Goal: Information Seeking & Learning: Learn about a topic

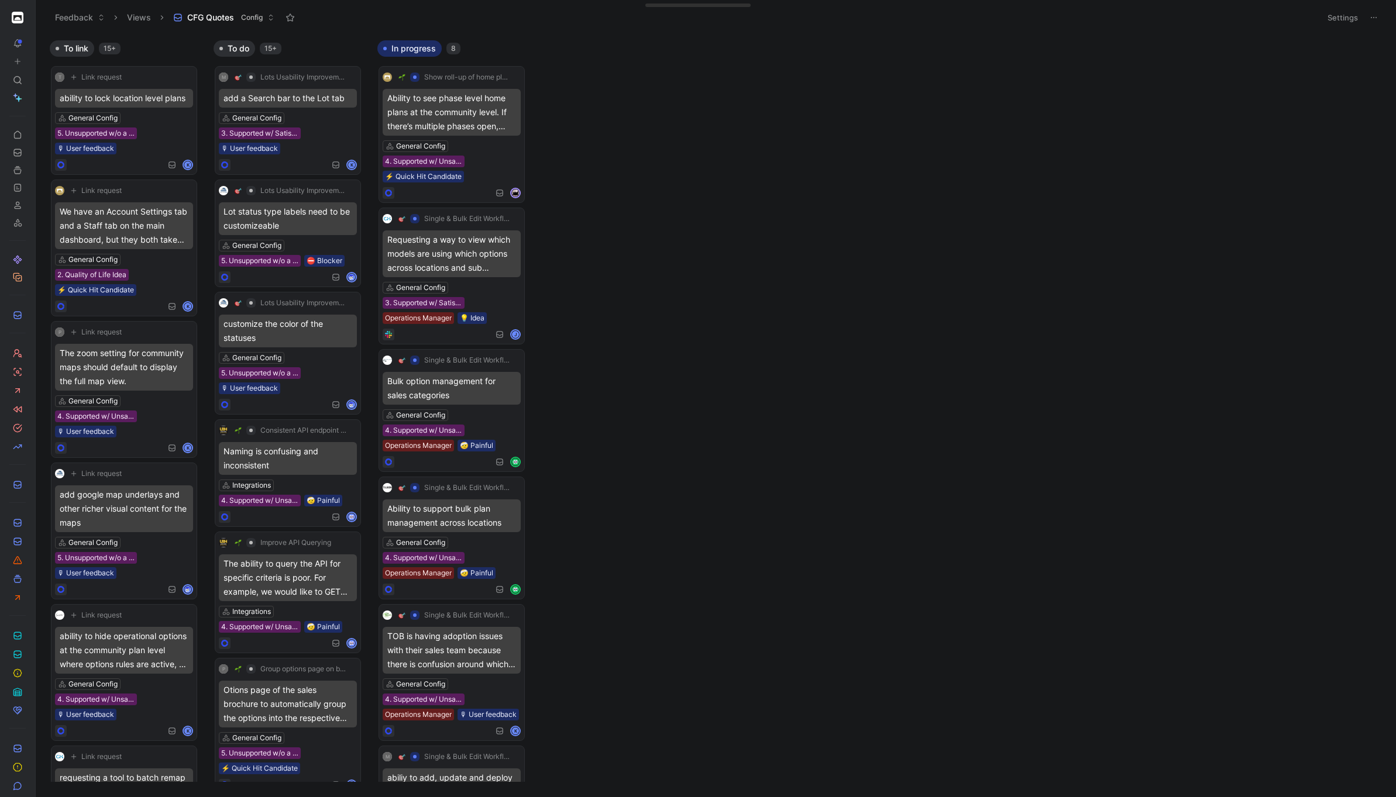
drag, startPoint x: 20, startPoint y: 81, endPoint x: 78, endPoint y: 86, distance: 58.7
click at [20, 81] on use at bounding box center [17, 80] width 7 height 7
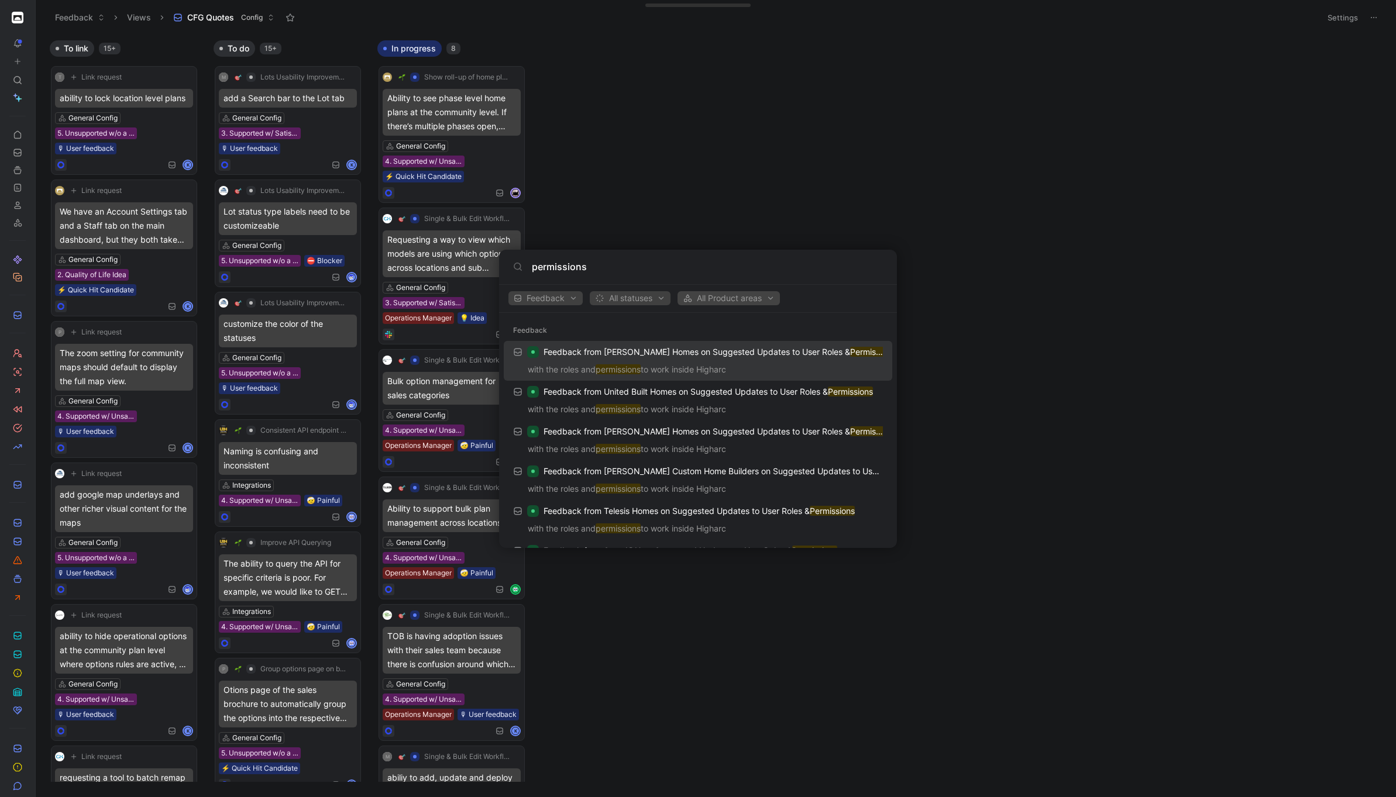
type input "permissions"
click at [722, 297] on span "All Product areas" at bounding box center [729, 298] width 92 height 14
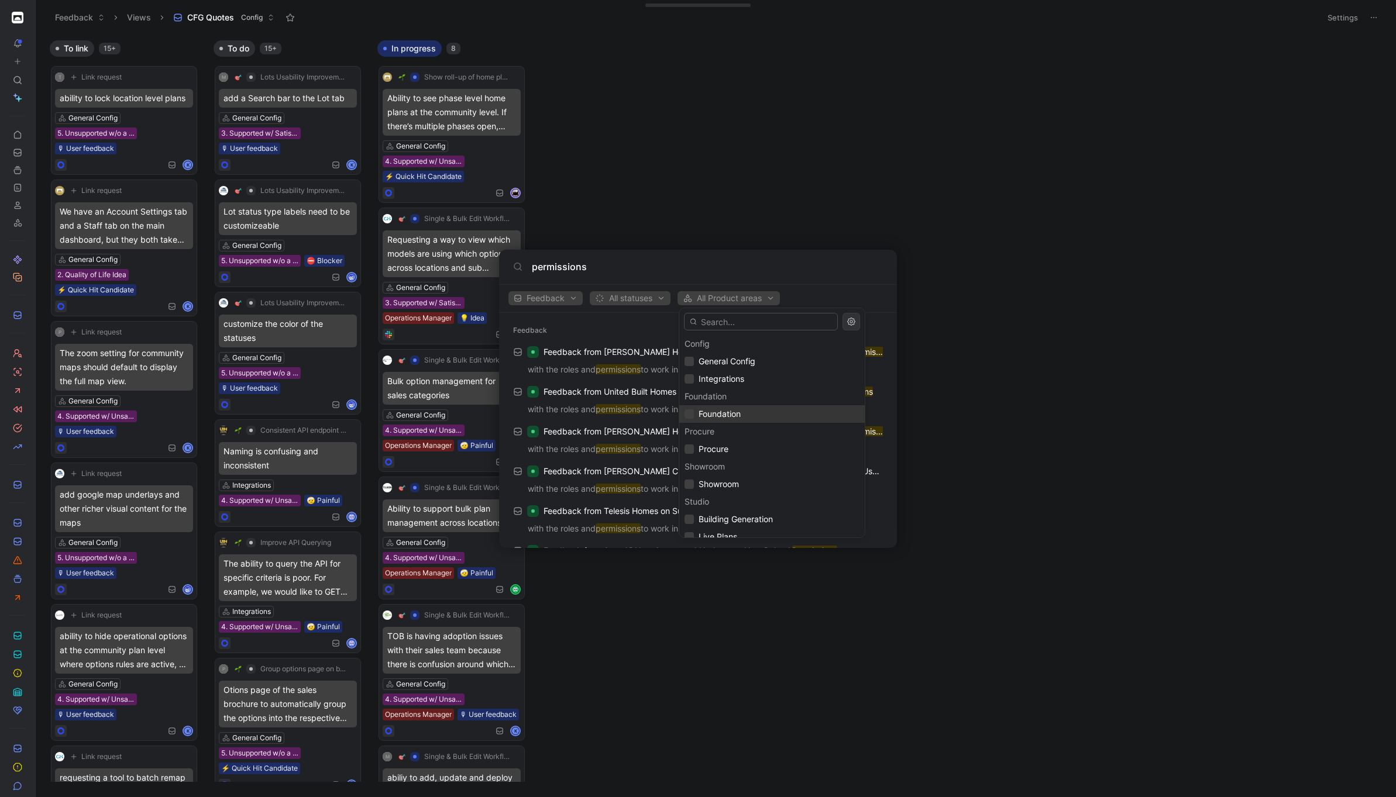
click at [694, 417] on div "Foundation" at bounding box center [771, 414] width 175 height 14
click at [706, 361] on span "General Config" at bounding box center [726, 361] width 57 height 10
click at [818, 294] on div at bounding box center [698, 398] width 1396 height 797
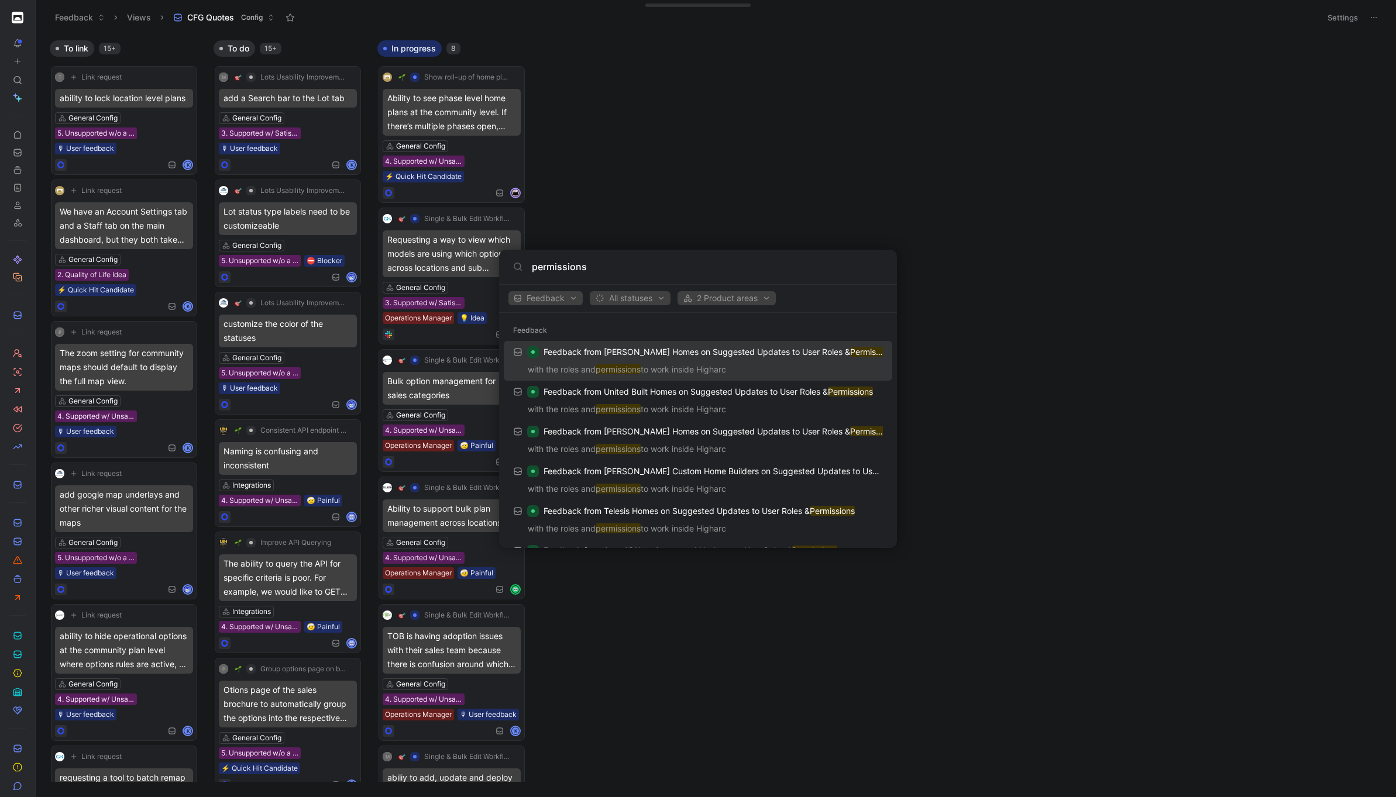
click at [661, 273] on input "permissions" at bounding box center [707, 267] width 351 height 14
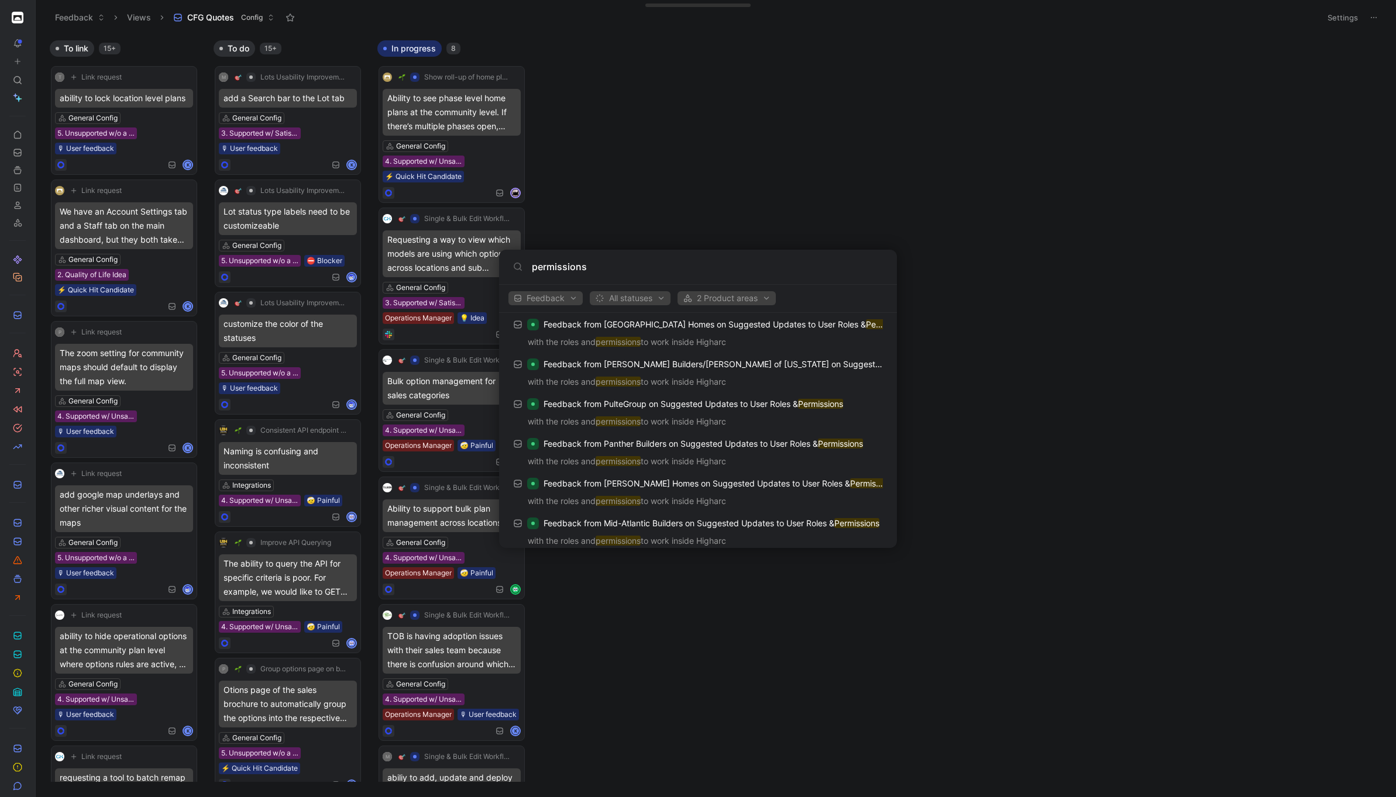
scroll to position [614, 0]
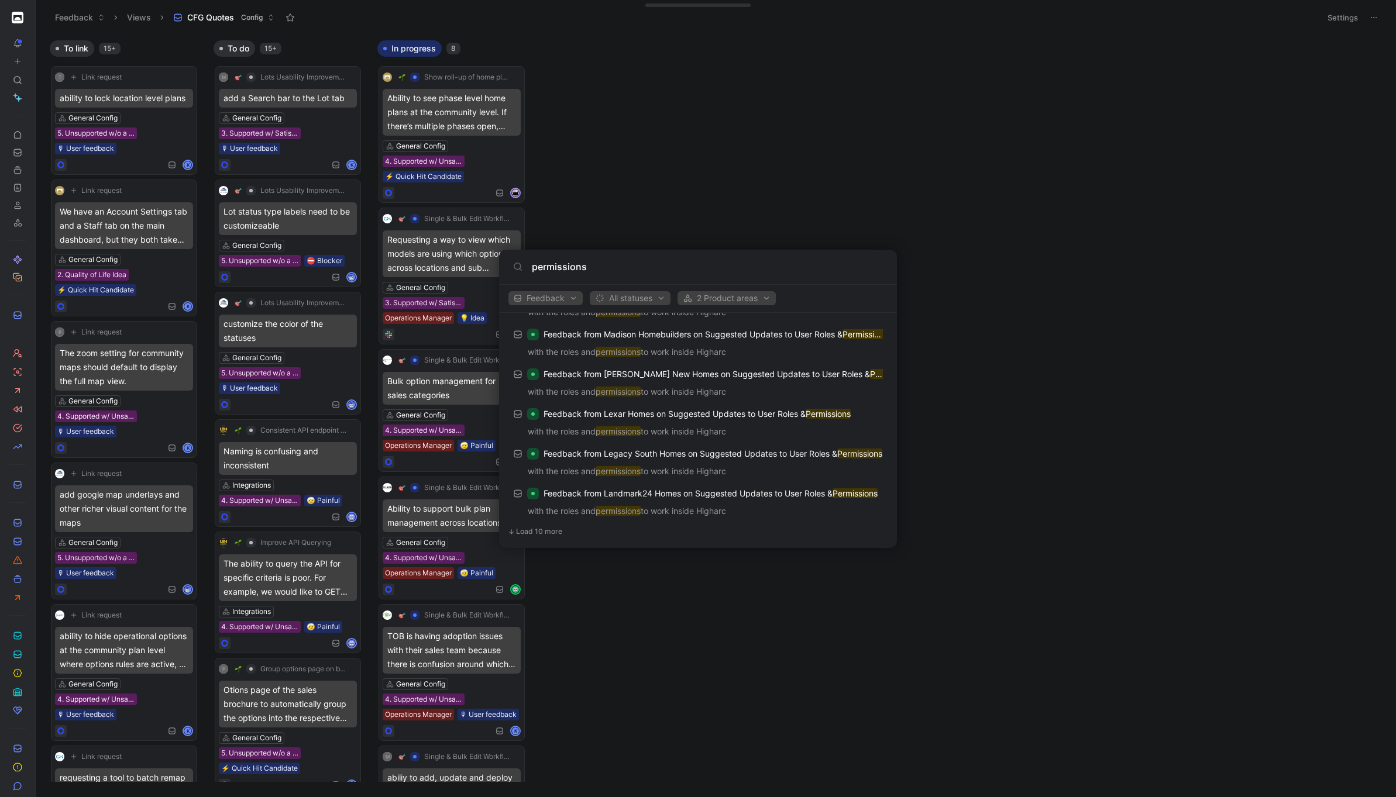
click at [559, 527] on span "Load 10 more" at bounding box center [539, 531] width 46 height 9
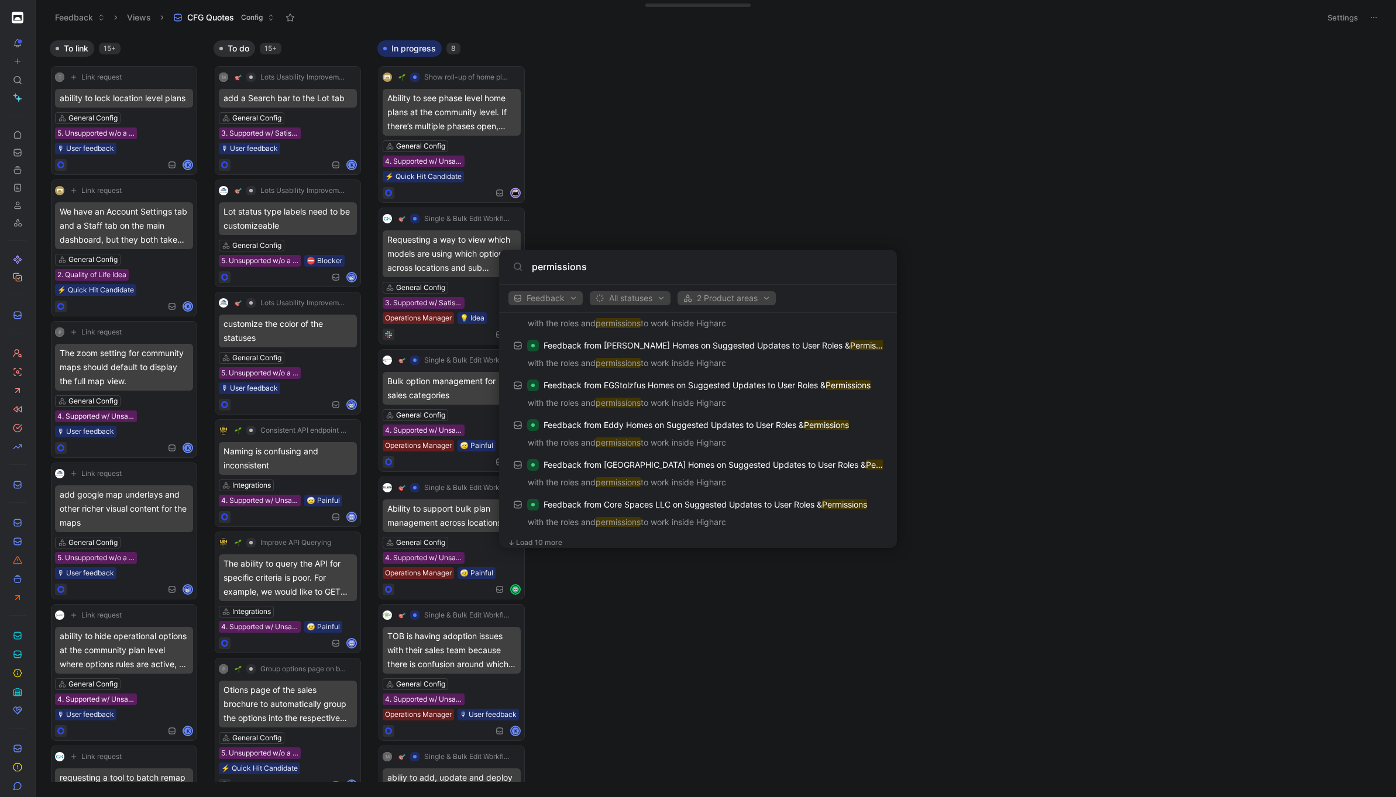
scroll to position [1012, 0]
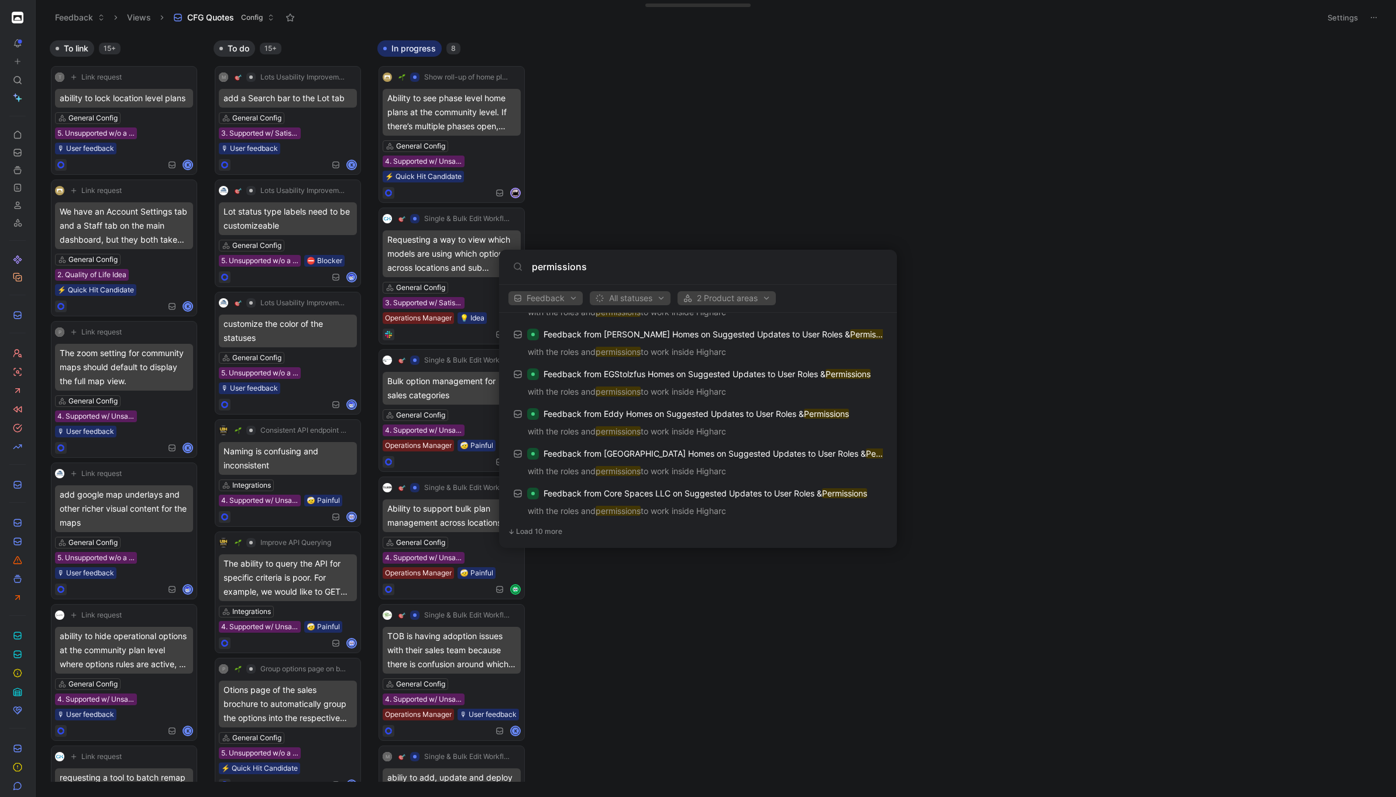
click at [550, 532] on span "Load 10 more" at bounding box center [539, 531] width 46 height 9
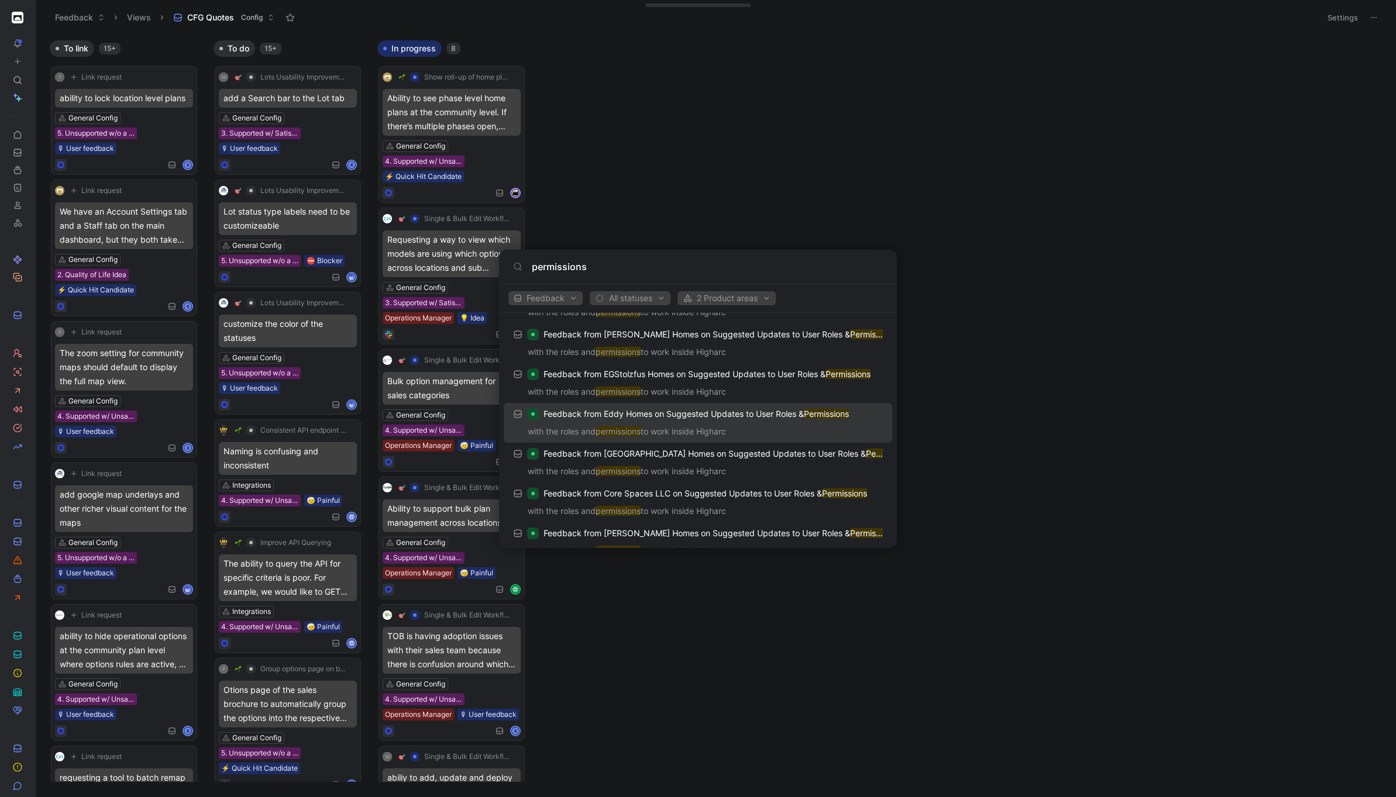
scroll to position [1410, 0]
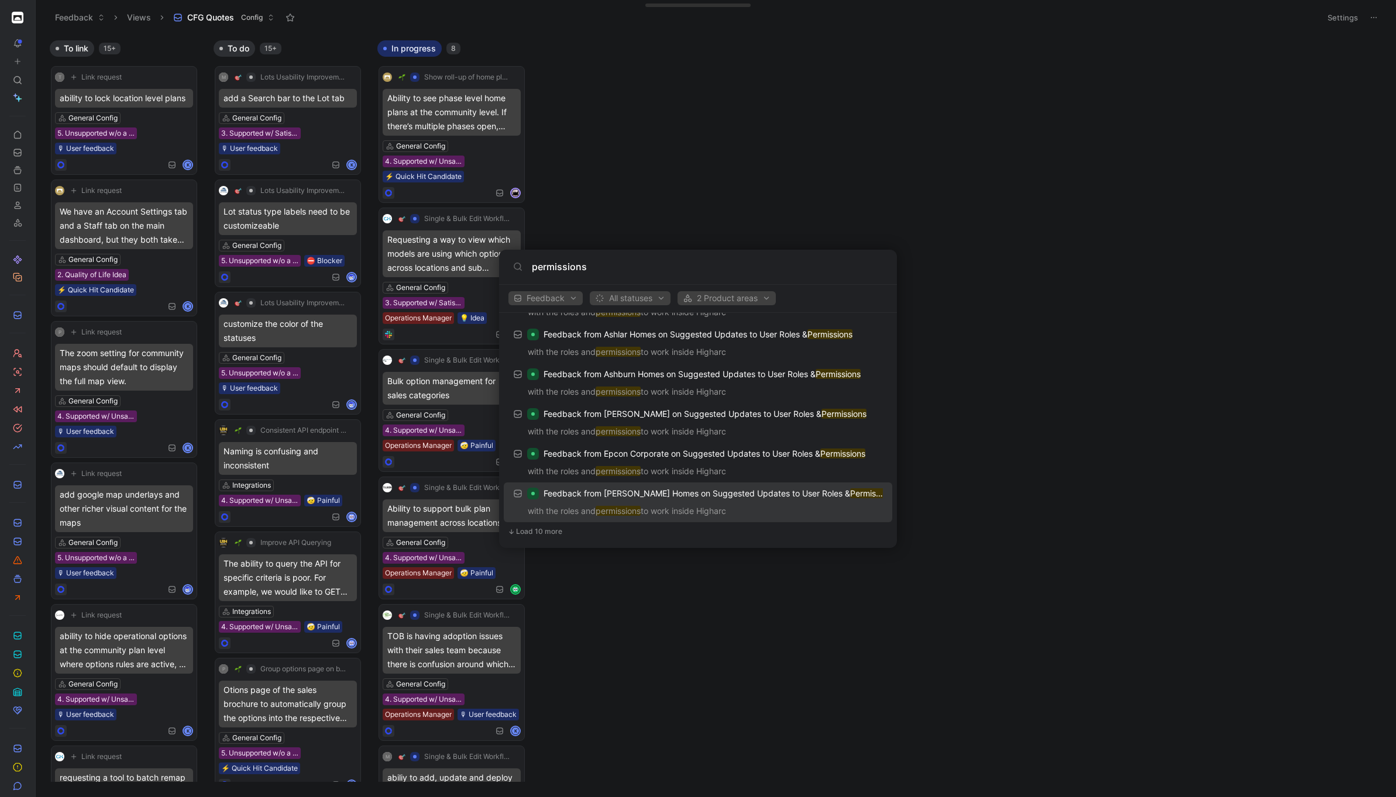
drag, startPoint x: 535, startPoint y: 532, endPoint x: 591, endPoint y: 495, distance: 66.7
click at [535, 532] on span "Load 10 more" at bounding box center [539, 531] width 46 height 9
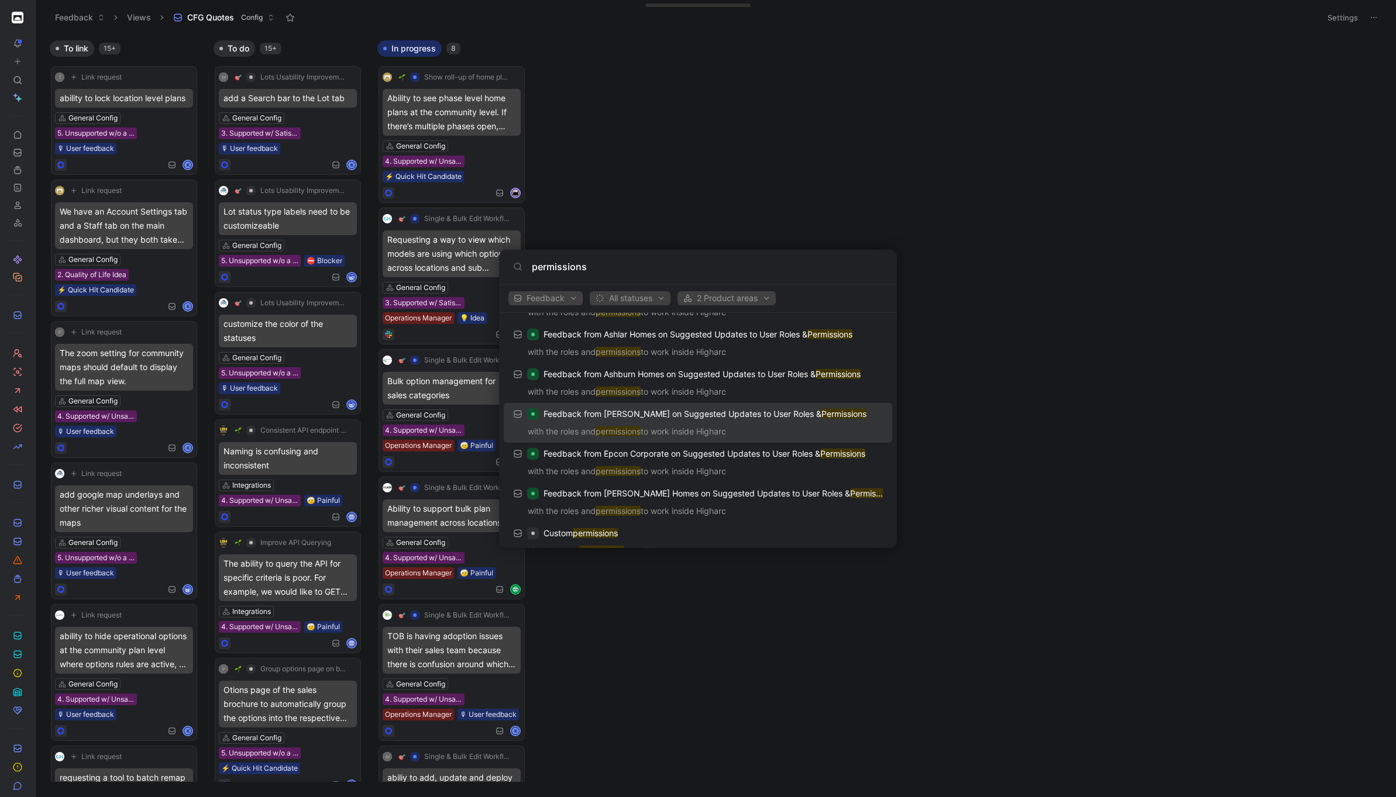
scroll to position [1473, 0]
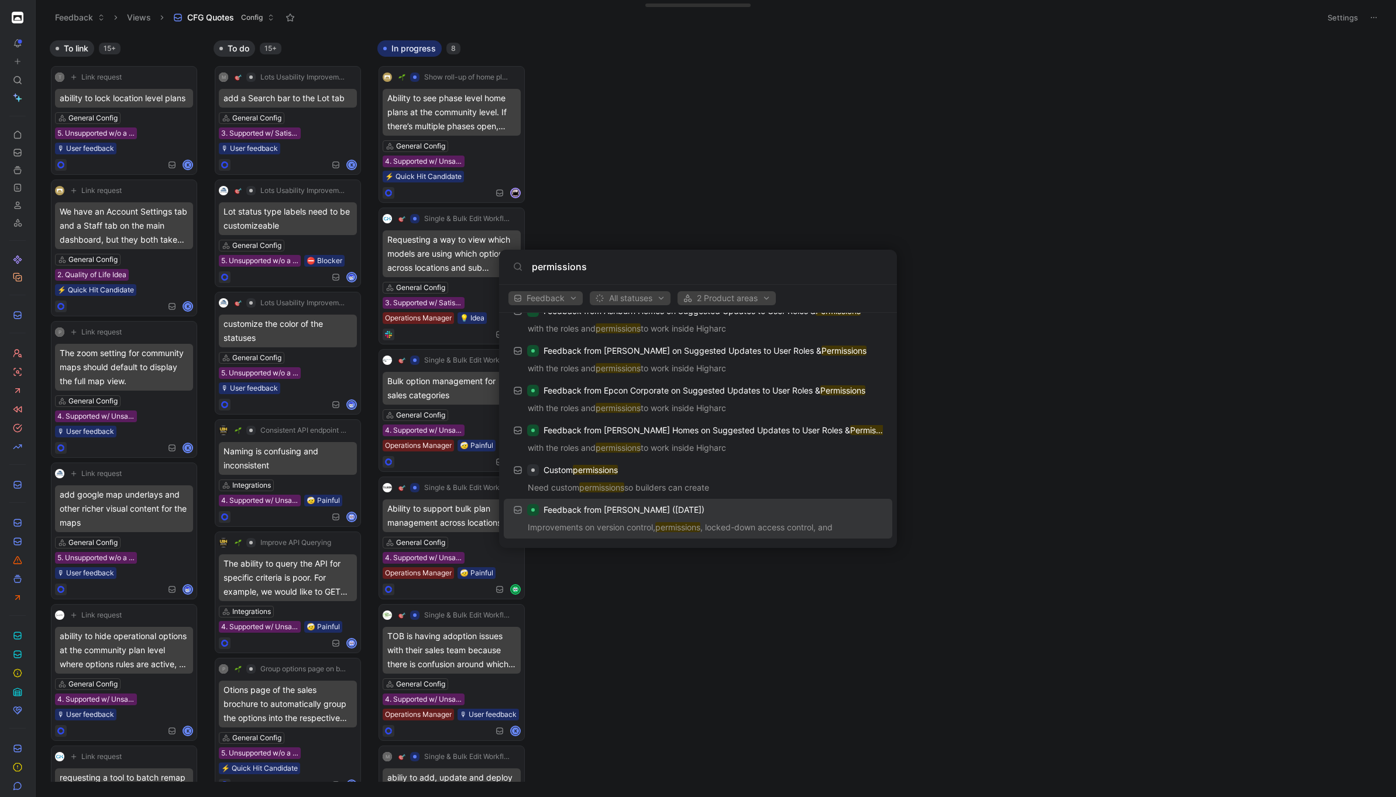
click at [732, 519] on div "Feedback from [PERSON_NAME] ([DATE])" at bounding box center [697, 510] width 381 height 21
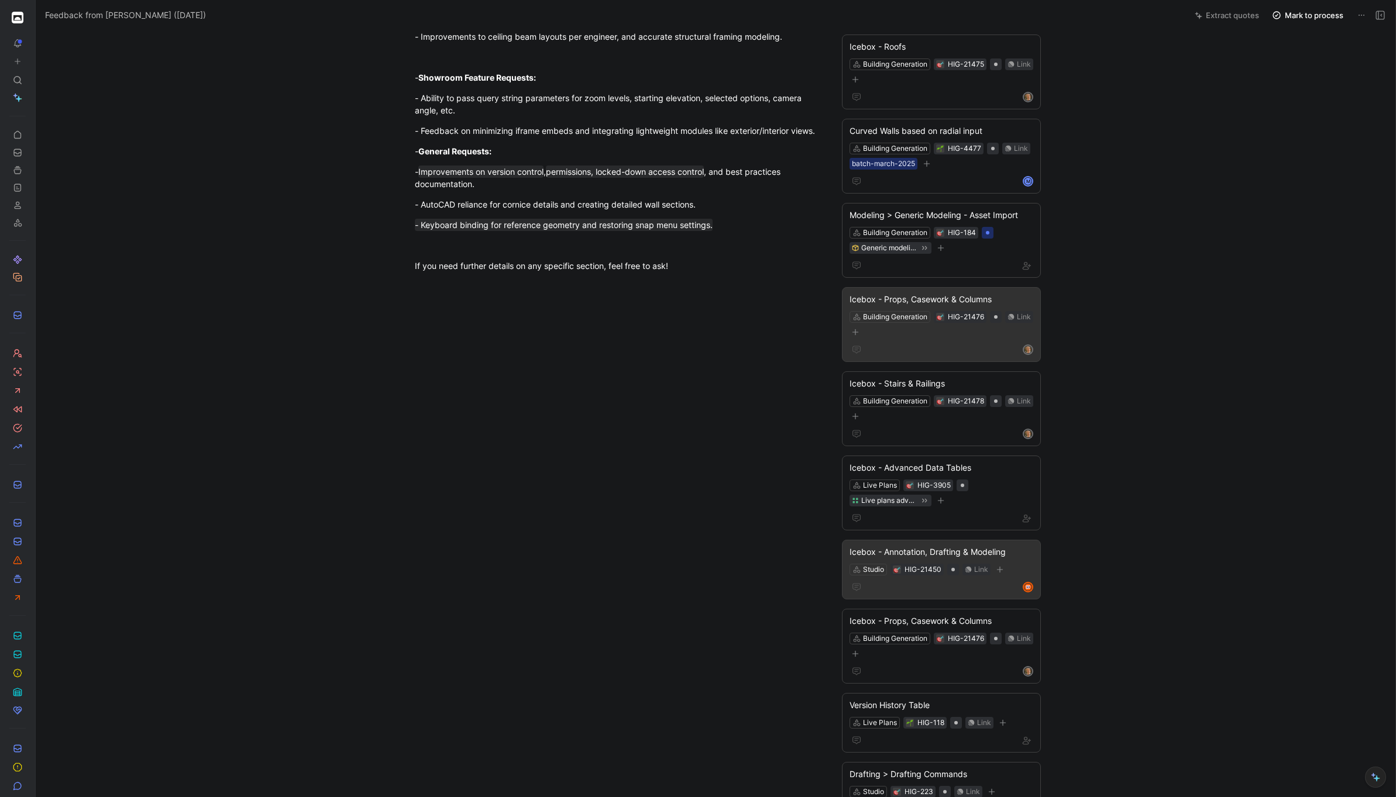
scroll to position [889, 0]
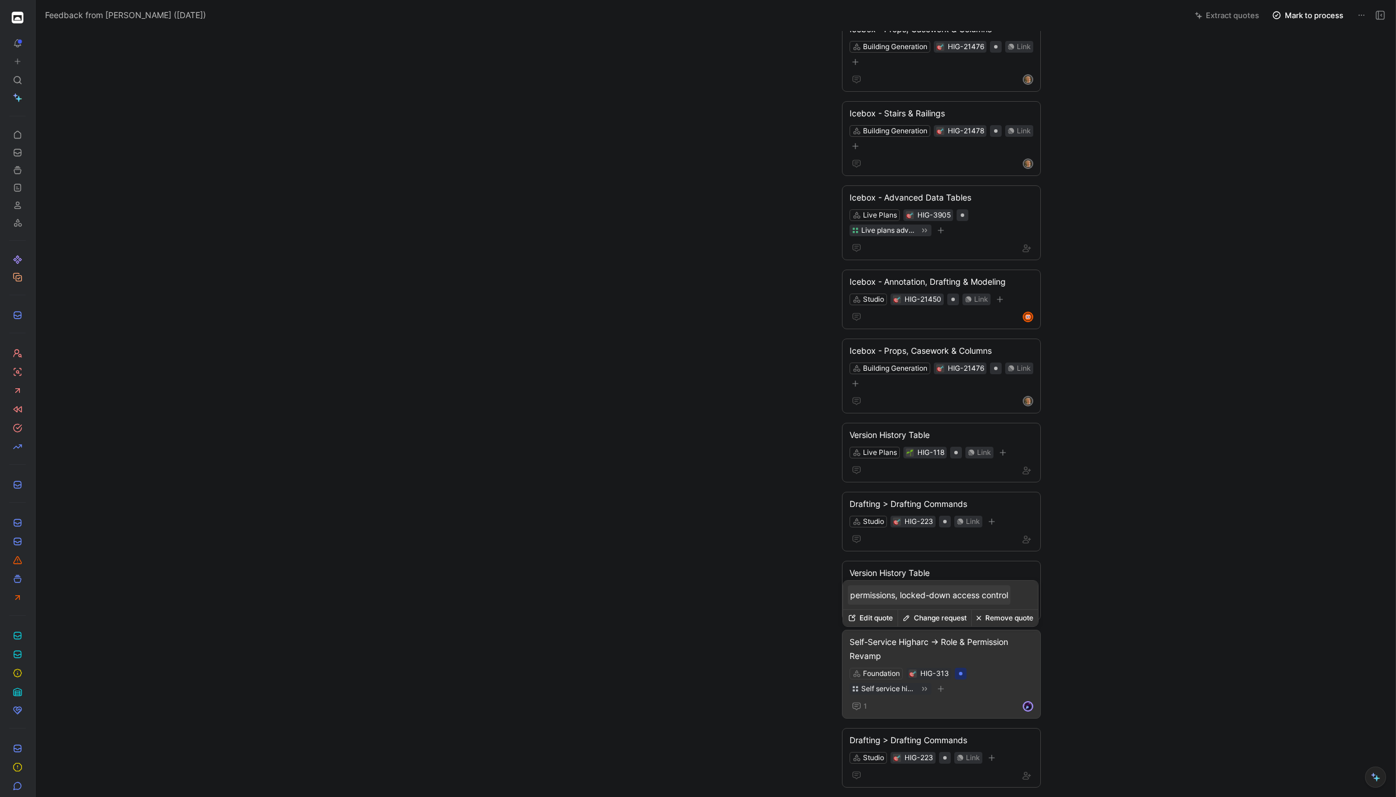
click at [978, 651] on div "Self-Service Higharc -> Role & Permission Revamp" at bounding box center [941, 649] width 184 height 28
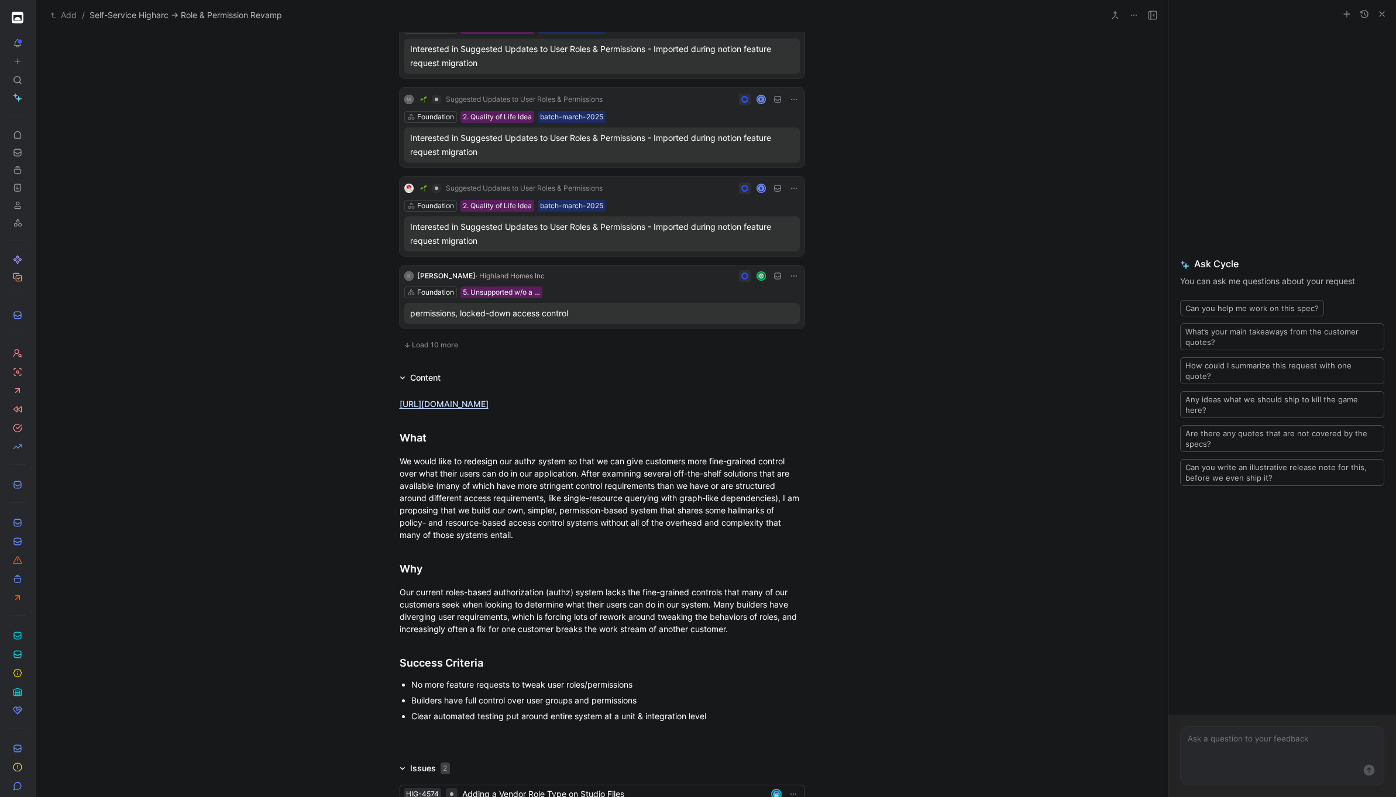
scroll to position [683, 0]
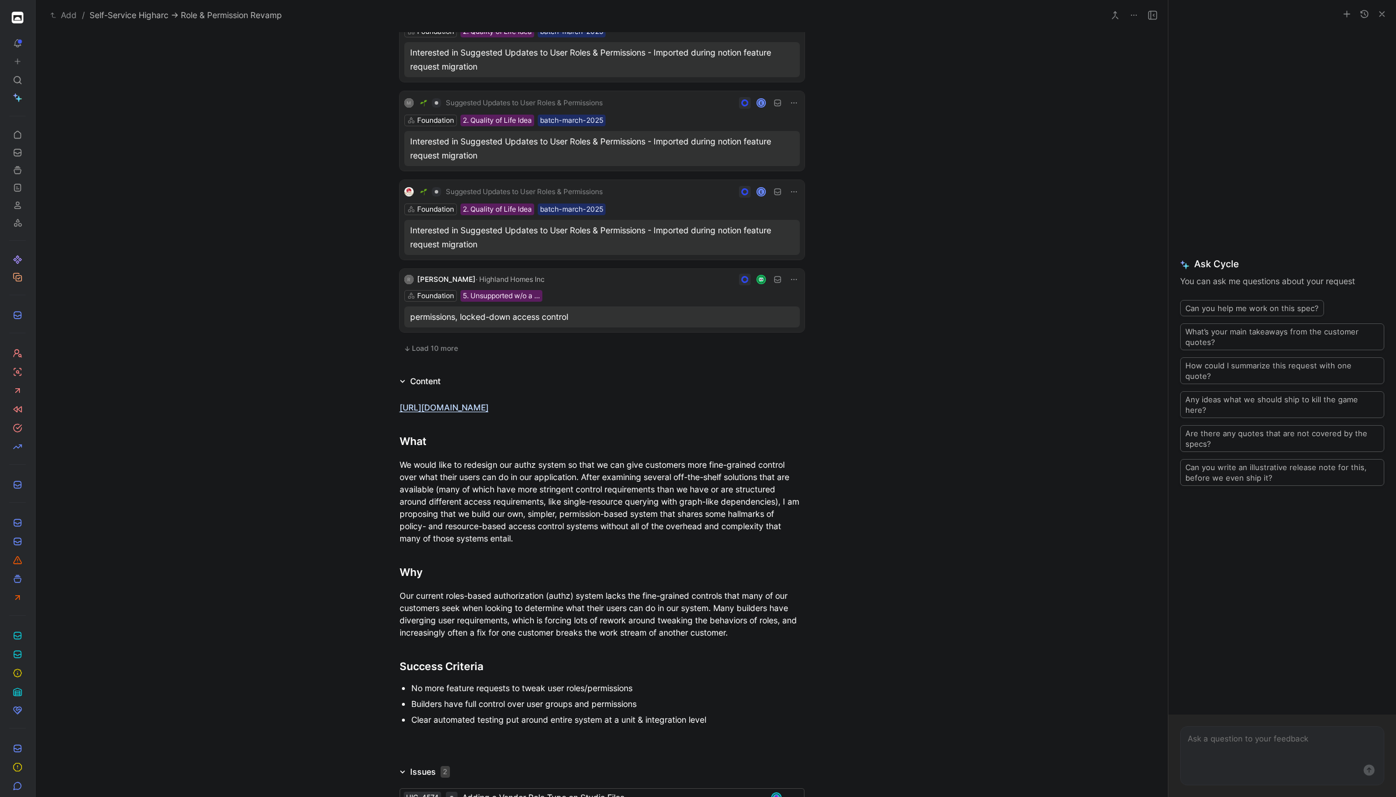
click at [436, 349] on span "Load 10 more" at bounding box center [435, 348] width 46 height 9
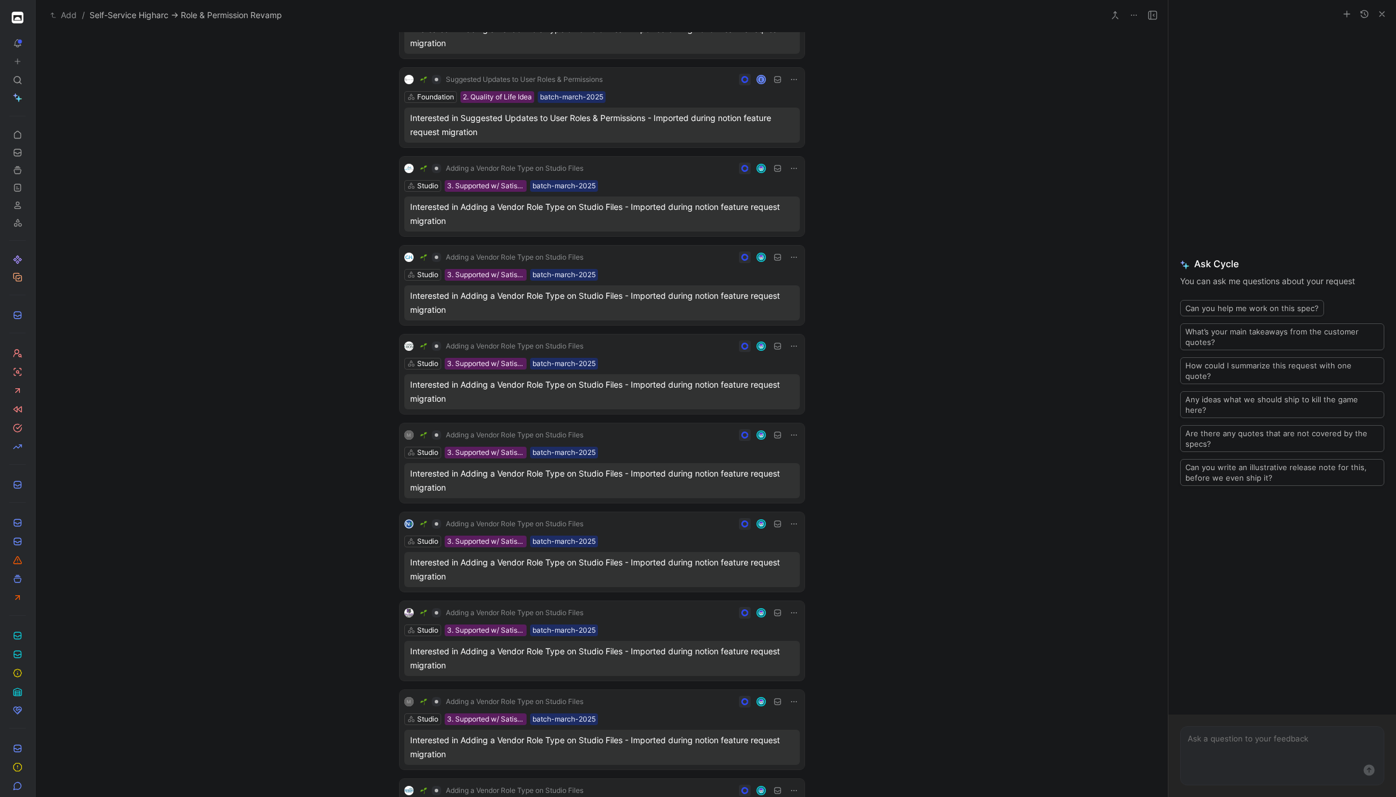
scroll to position [1743, 0]
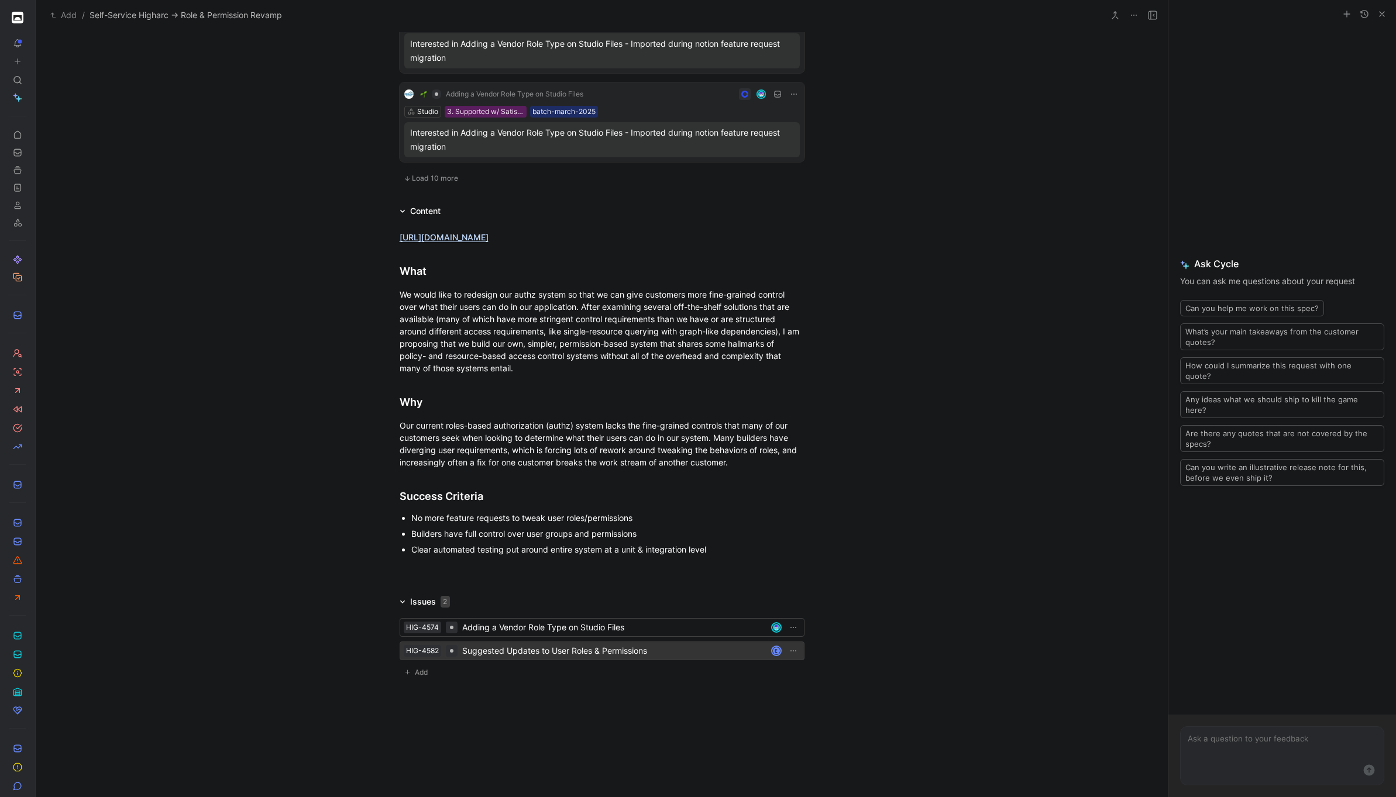
click at [631, 657] on div "Suggested Updates to User Roles & Permissions" at bounding box center [614, 651] width 304 height 14
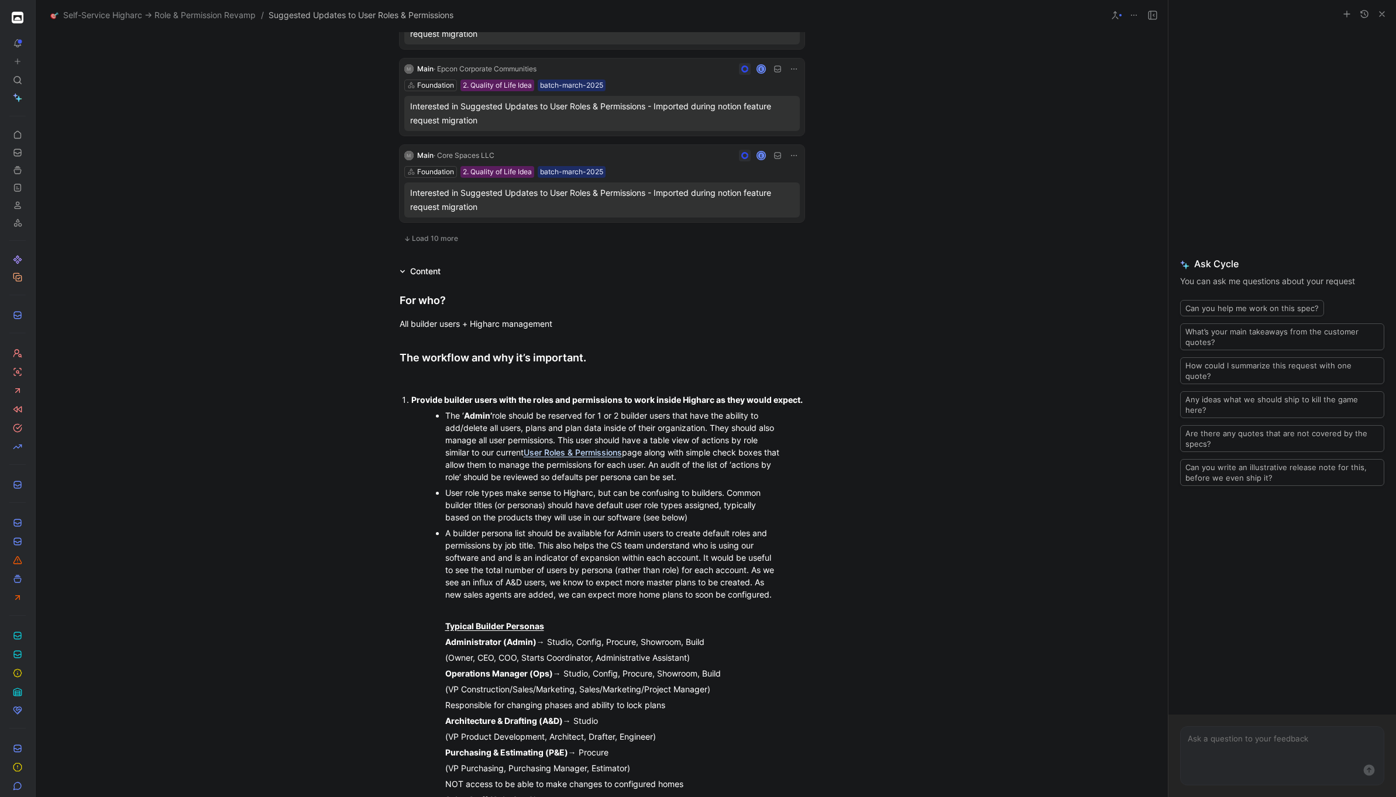
scroll to position [773, 0]
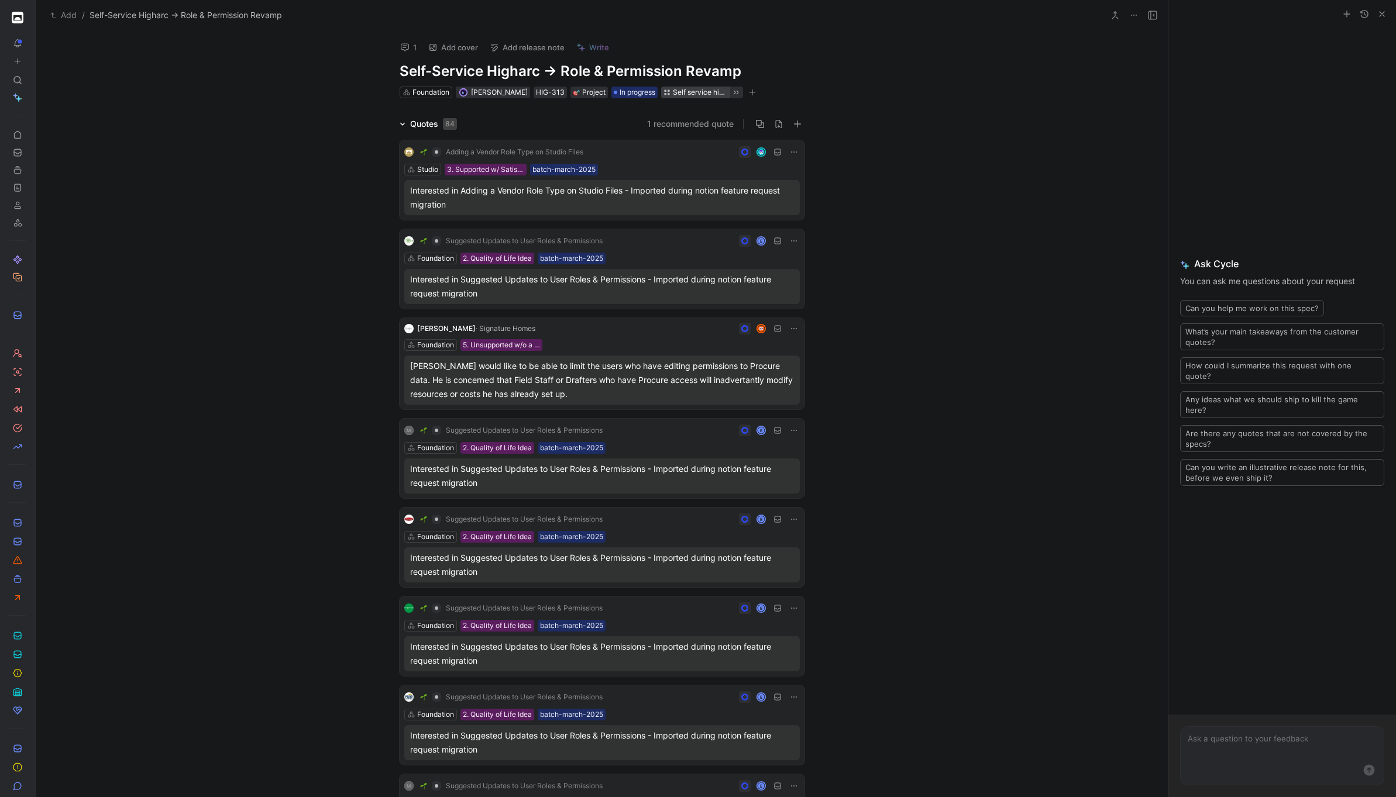
click at [673, 93] on div "Self service higharc role and permission revamp" at bounding box center [700, 93] width 55 height 12
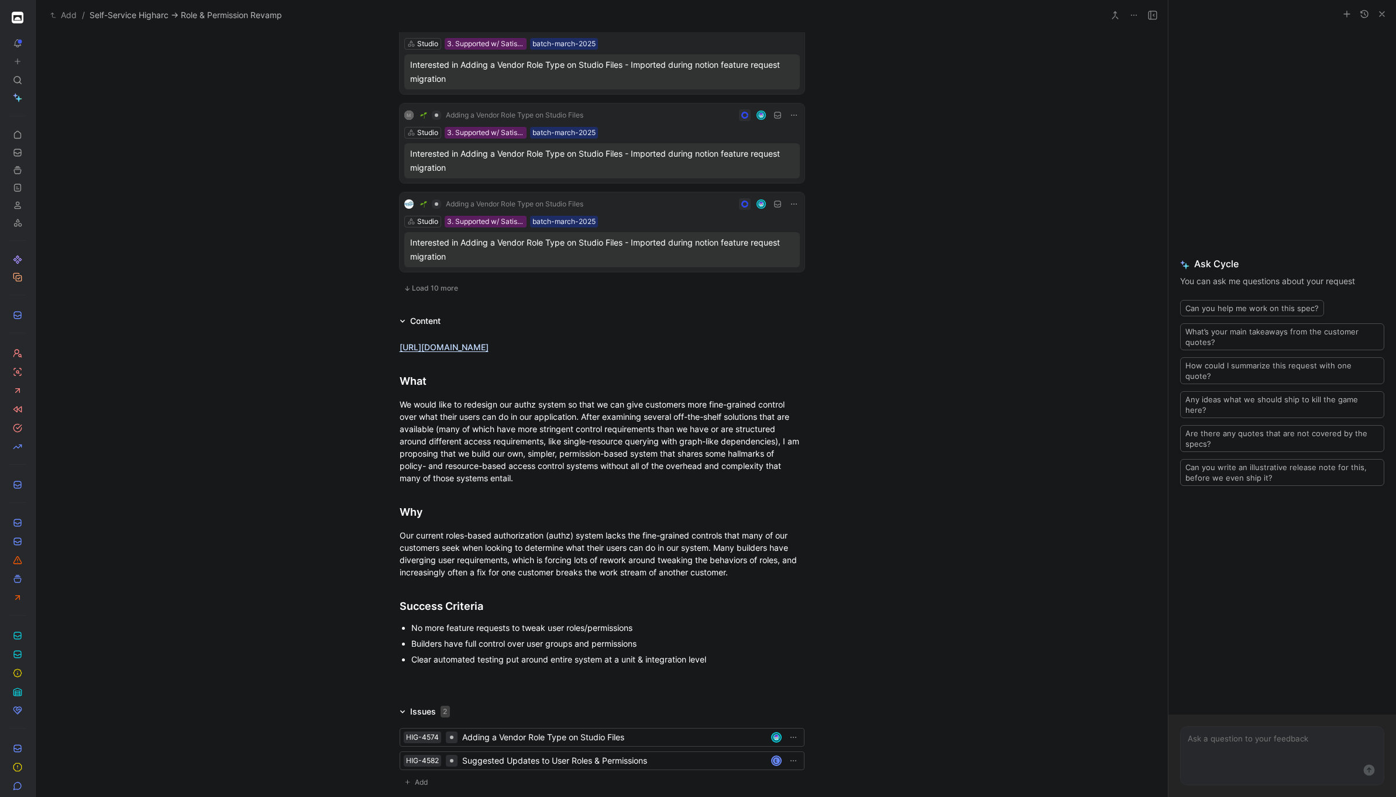
scroll to position [1743, 0]
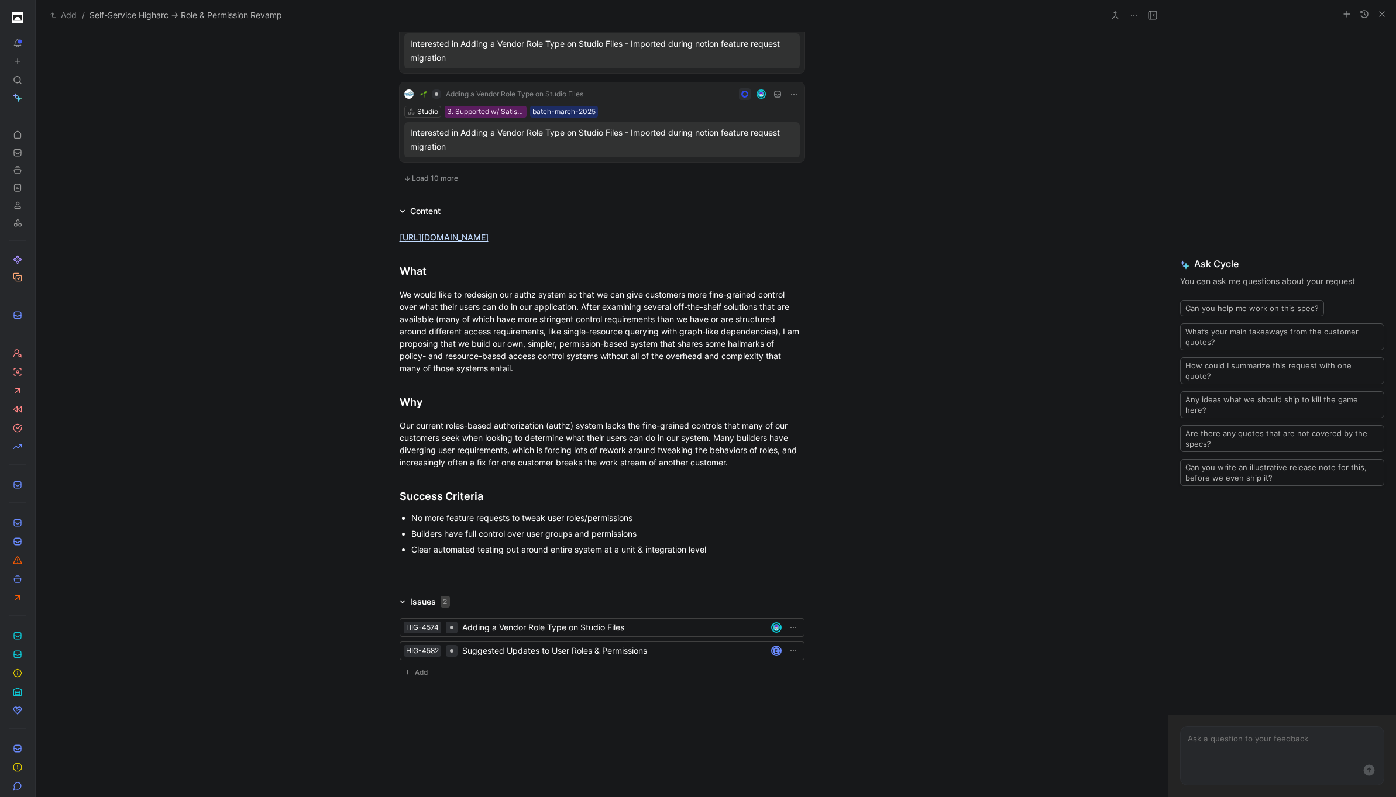
click at [443, 178] on span "Load 10 more" at bounding box center [435, 178] width 46 height 9
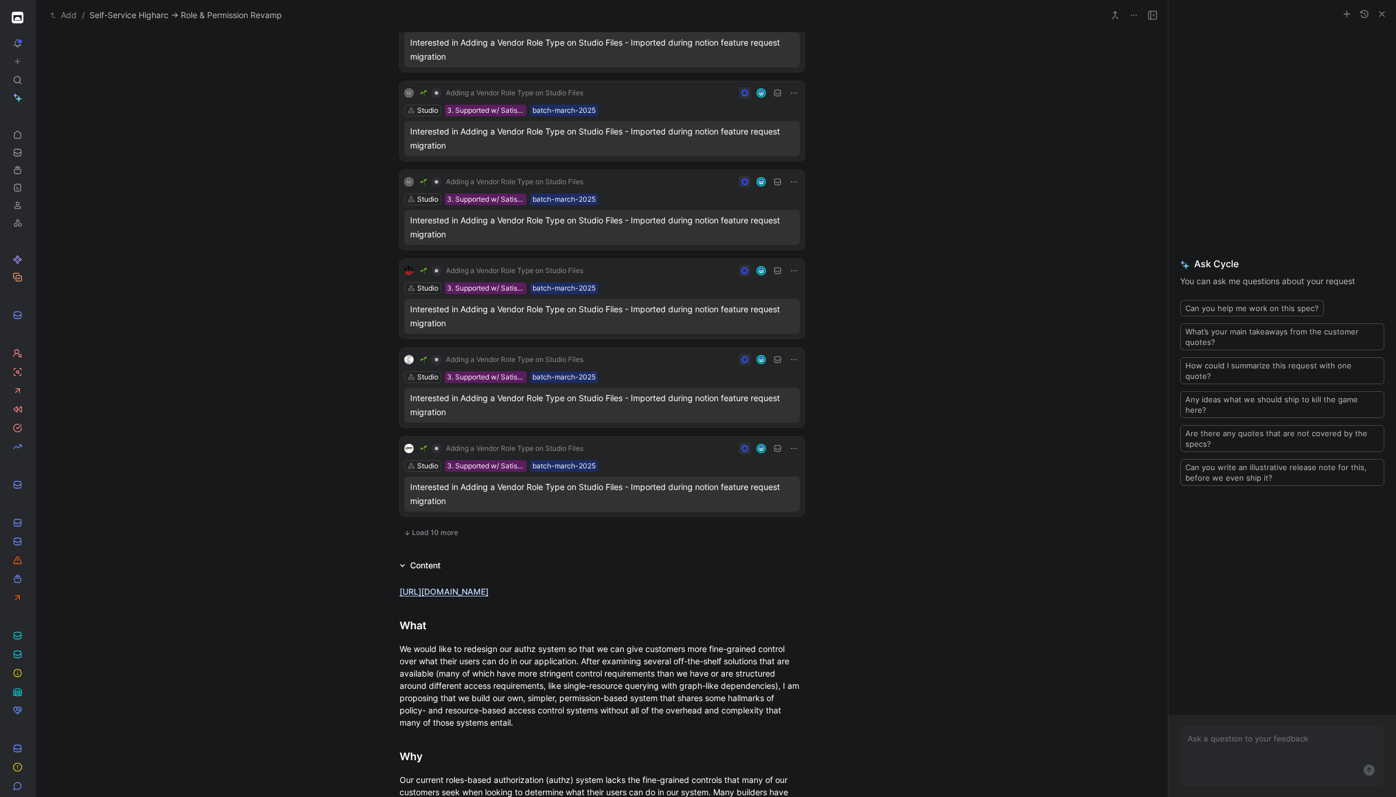
scroll to position [2632, 0]
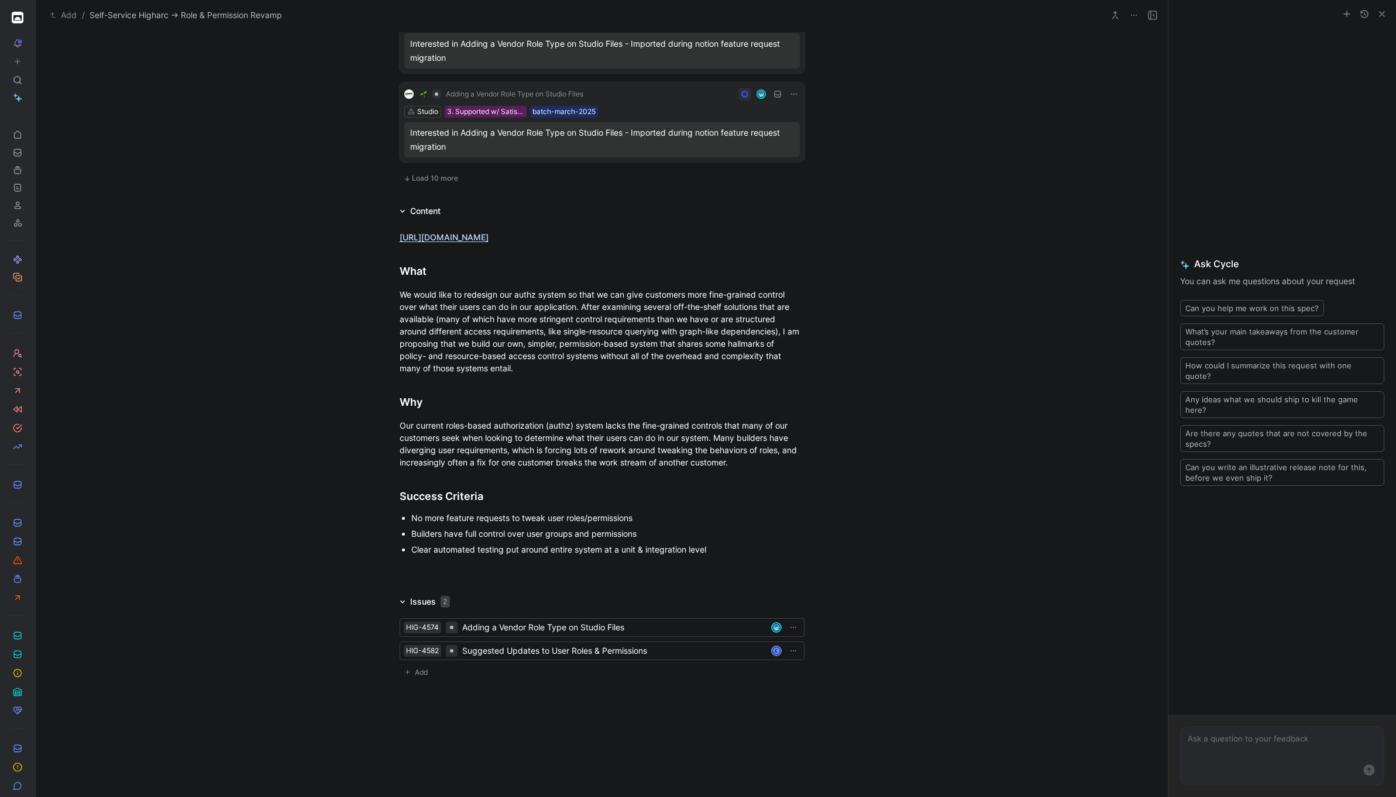
click at [435, 175] on span "Load 10 more" at bounding box center [435, 178] width 46 height 9
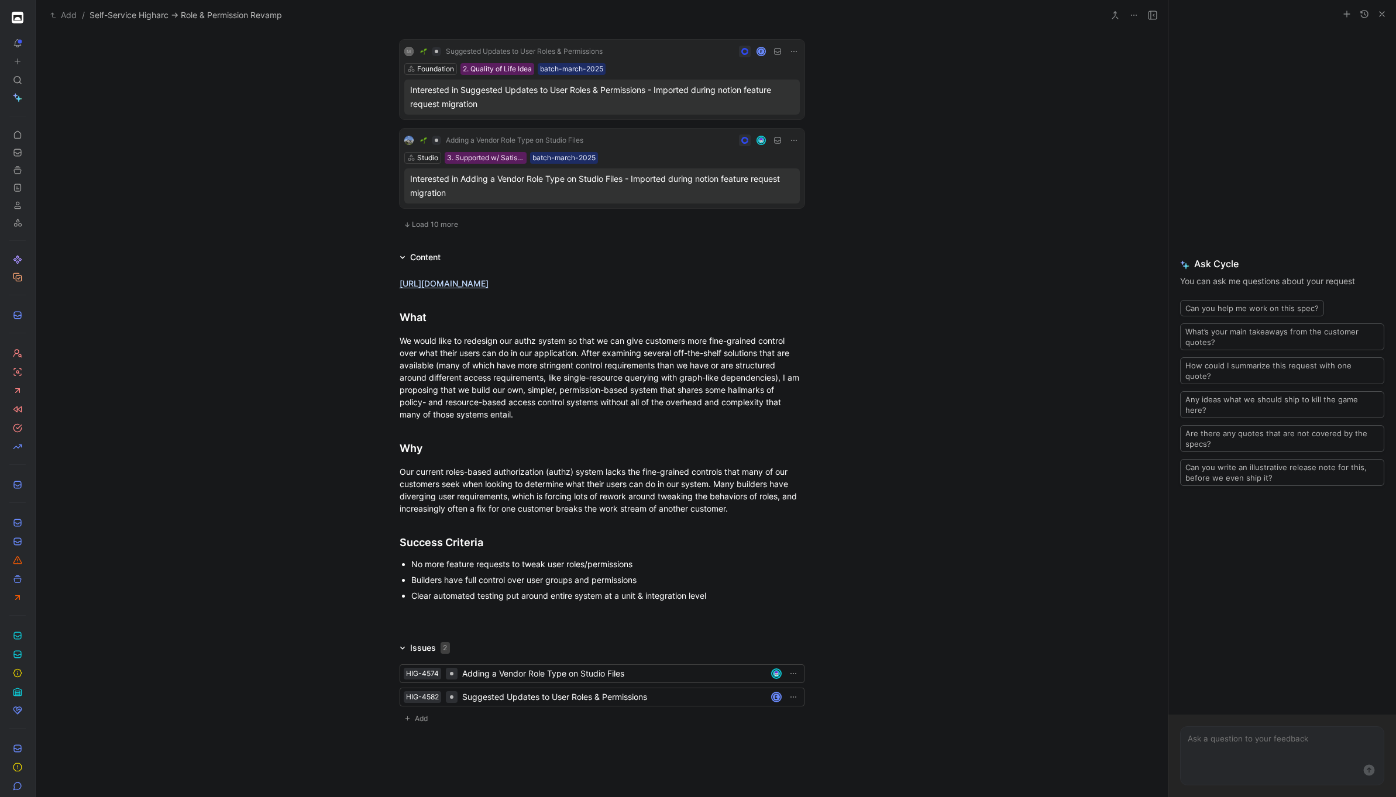
scroll to position [3472, 0]
click at [429, 228] on span "Load 10 more" at bounding box center [435, 227] width 46 height 9
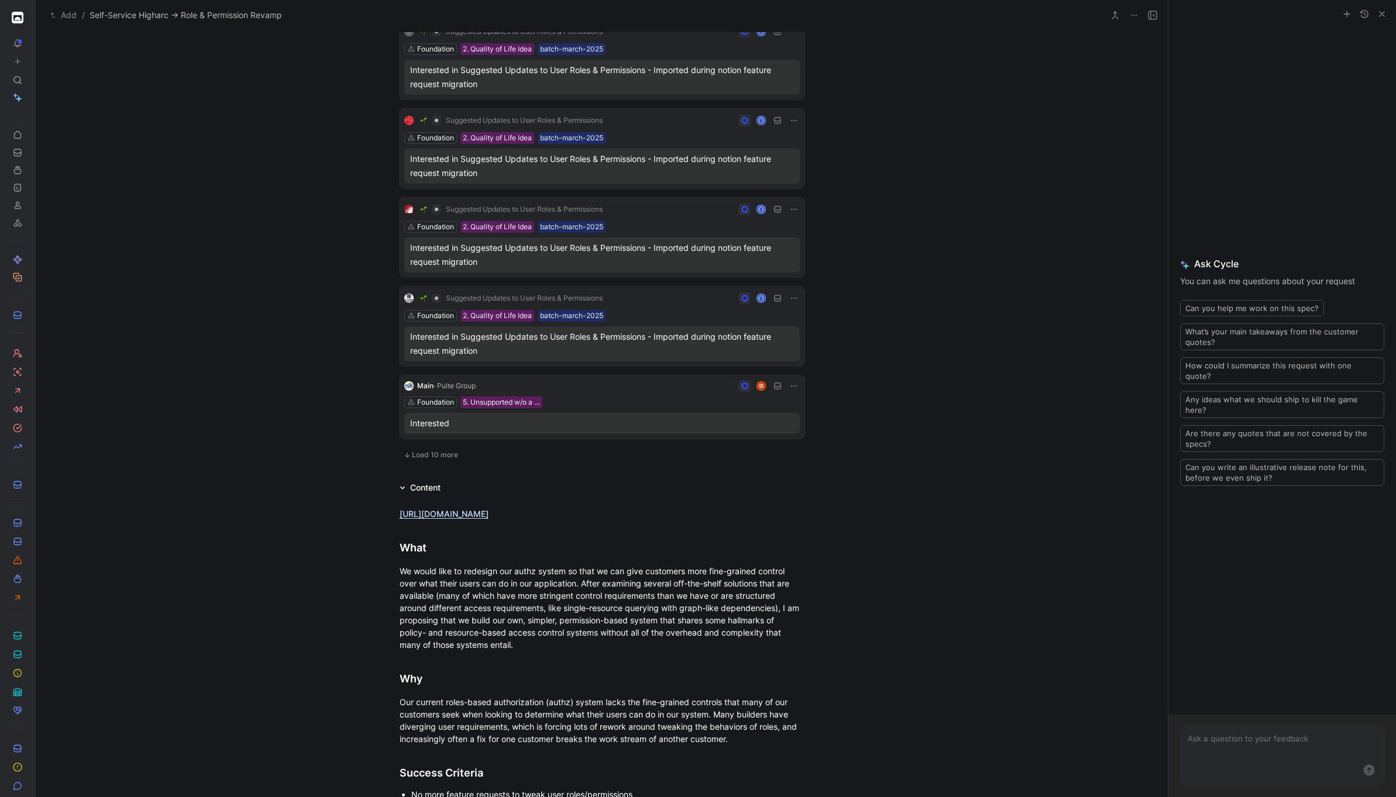
scroll to position [4394, 0]
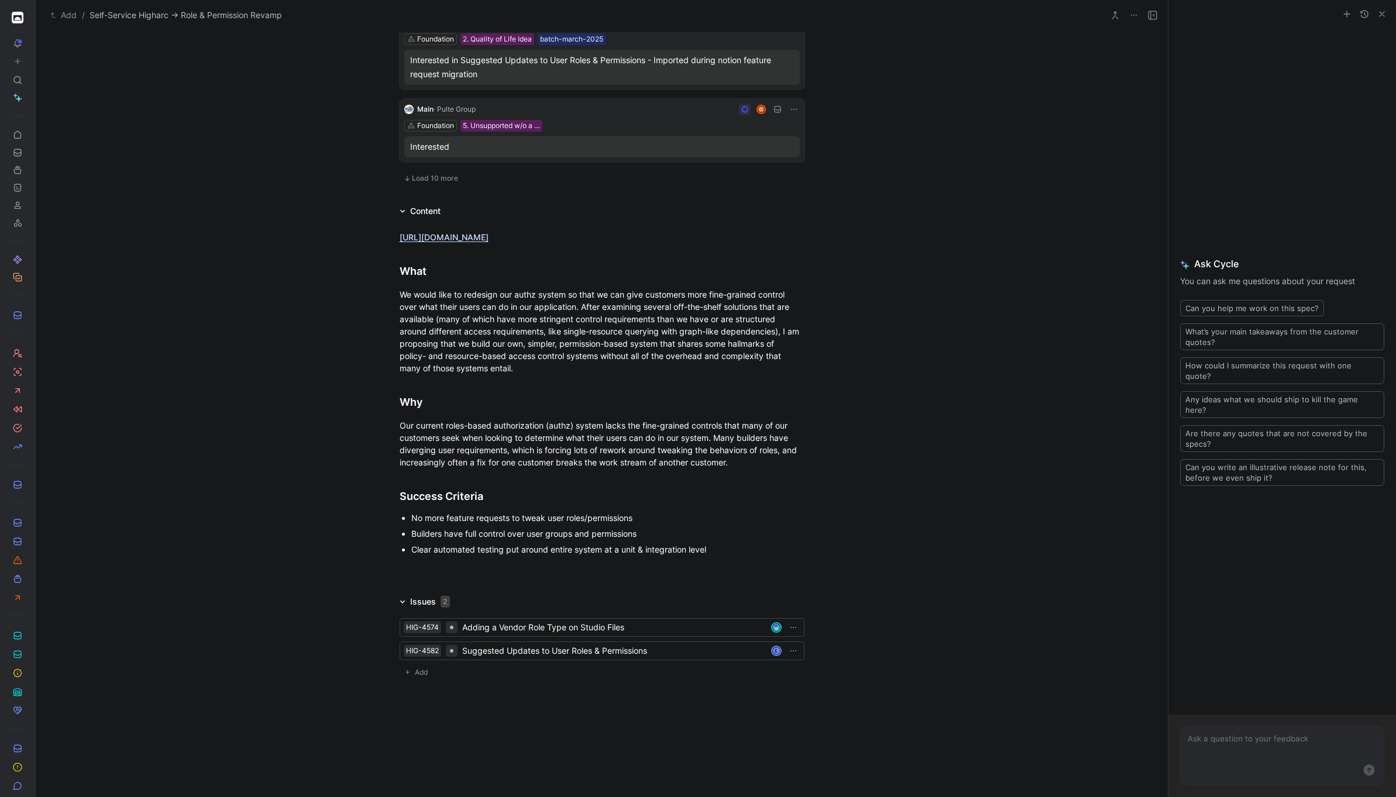
click at [438, 175] on span "Load 10 more" at bounding box center [435, 178] width 46 height 9
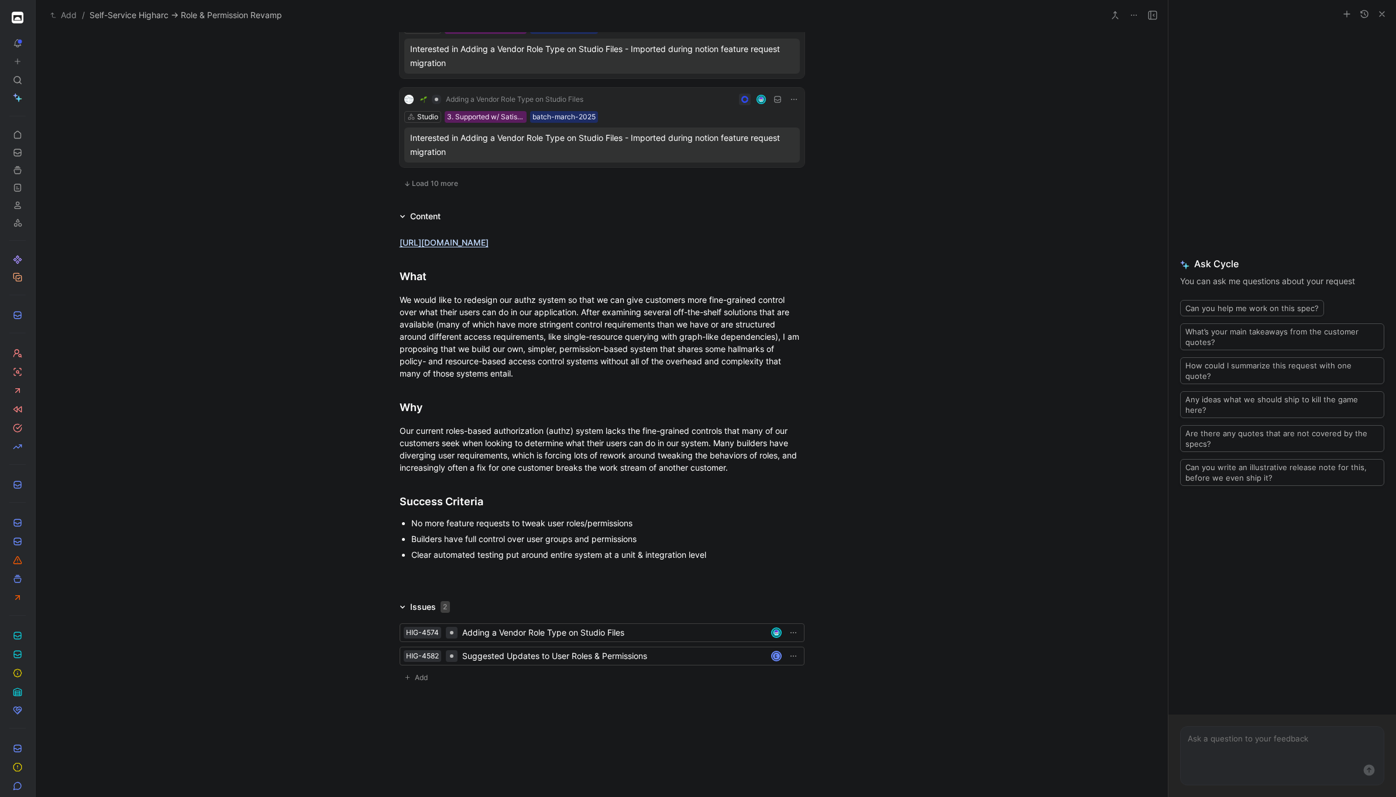
scroll to position [5283, 0]
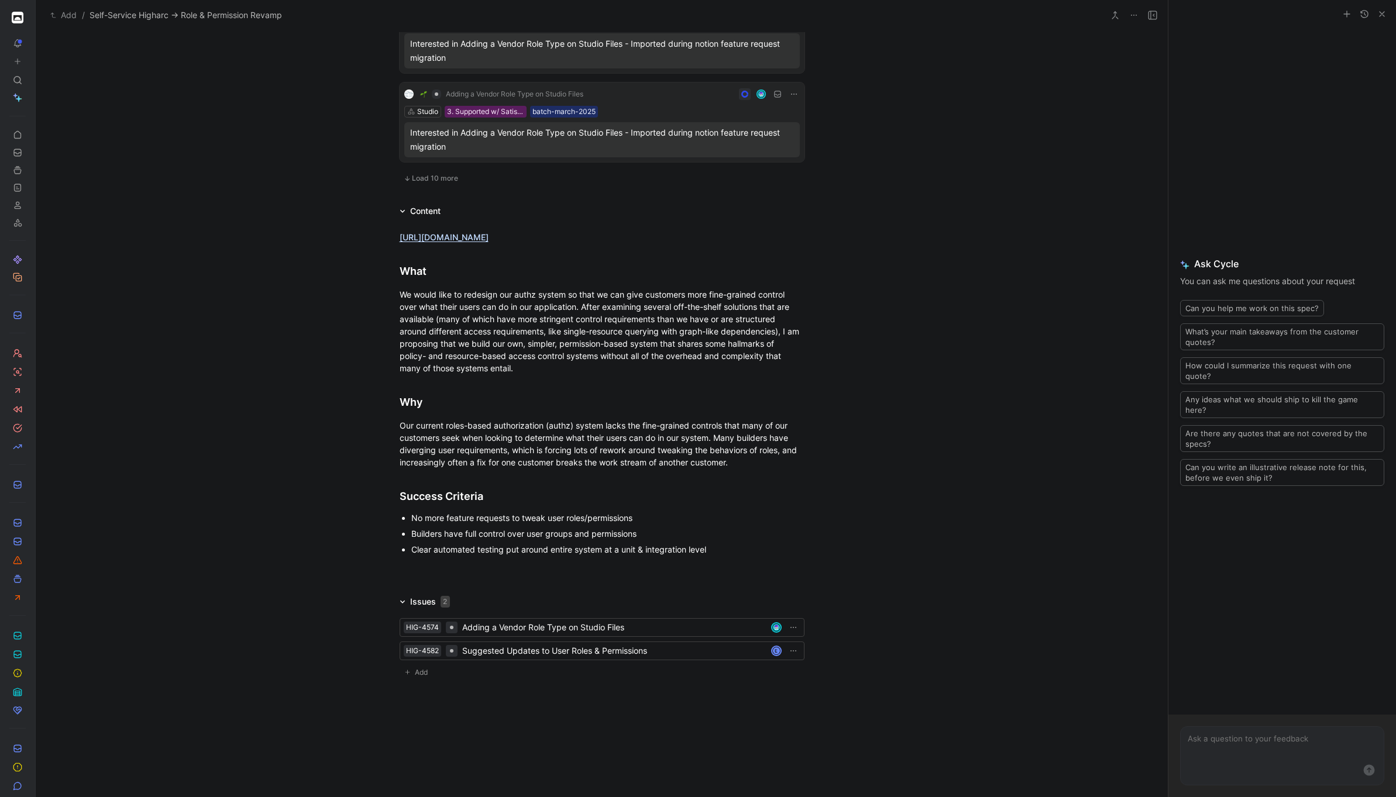
click at [409, 175] on icon at bounding box center [407, 178] width 7 height 7
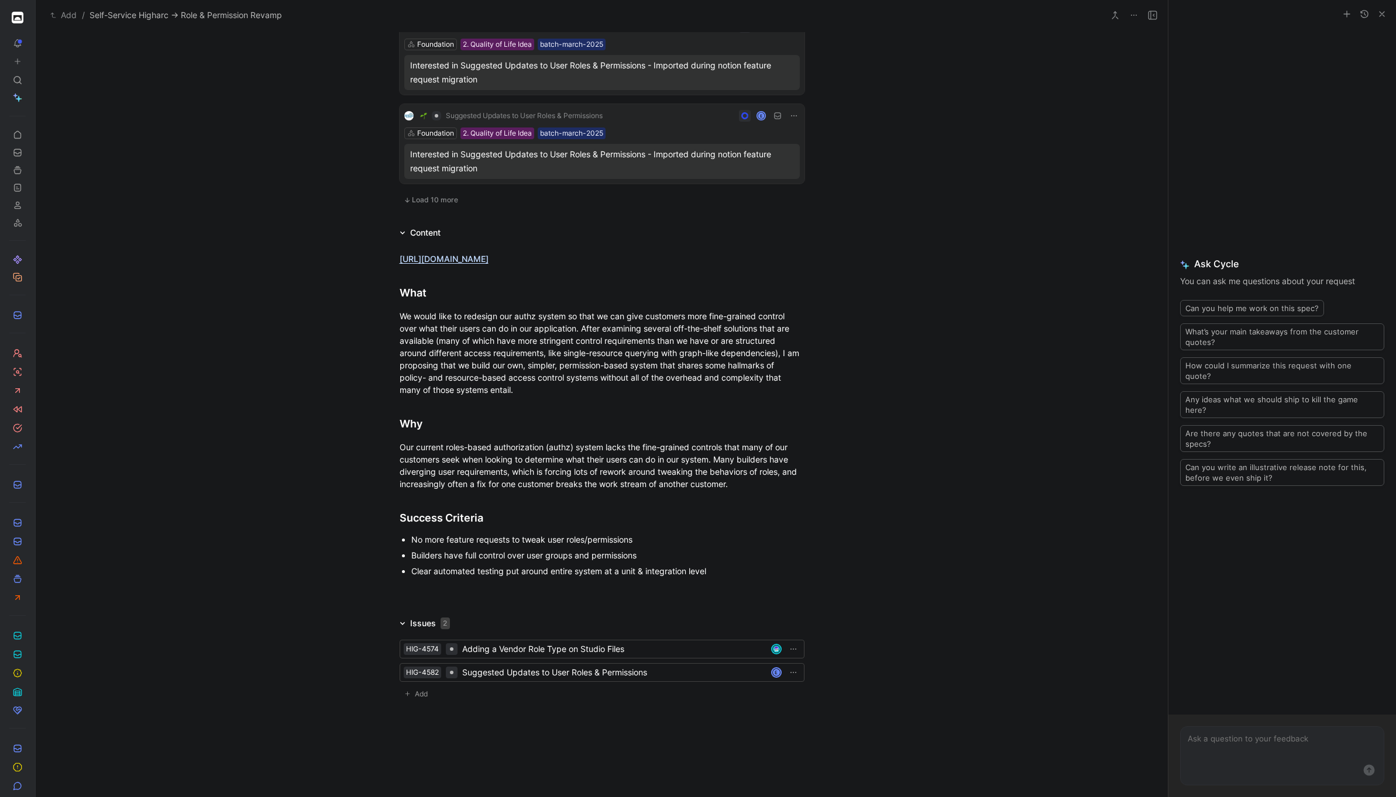
scroll to position [6172, 0]
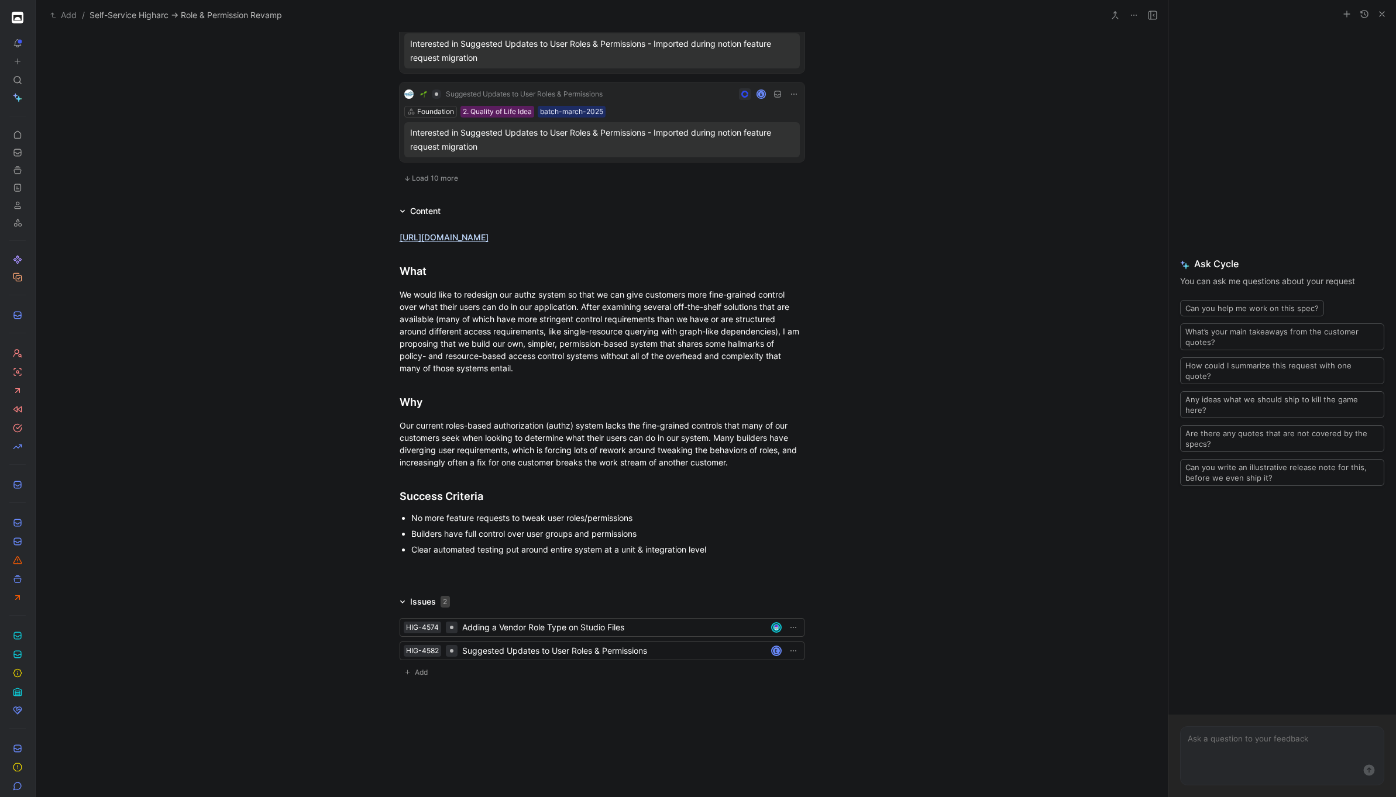
click at [444, 174] on span "Load 10 more" at bounding box center [435, 178] width 46 height 9
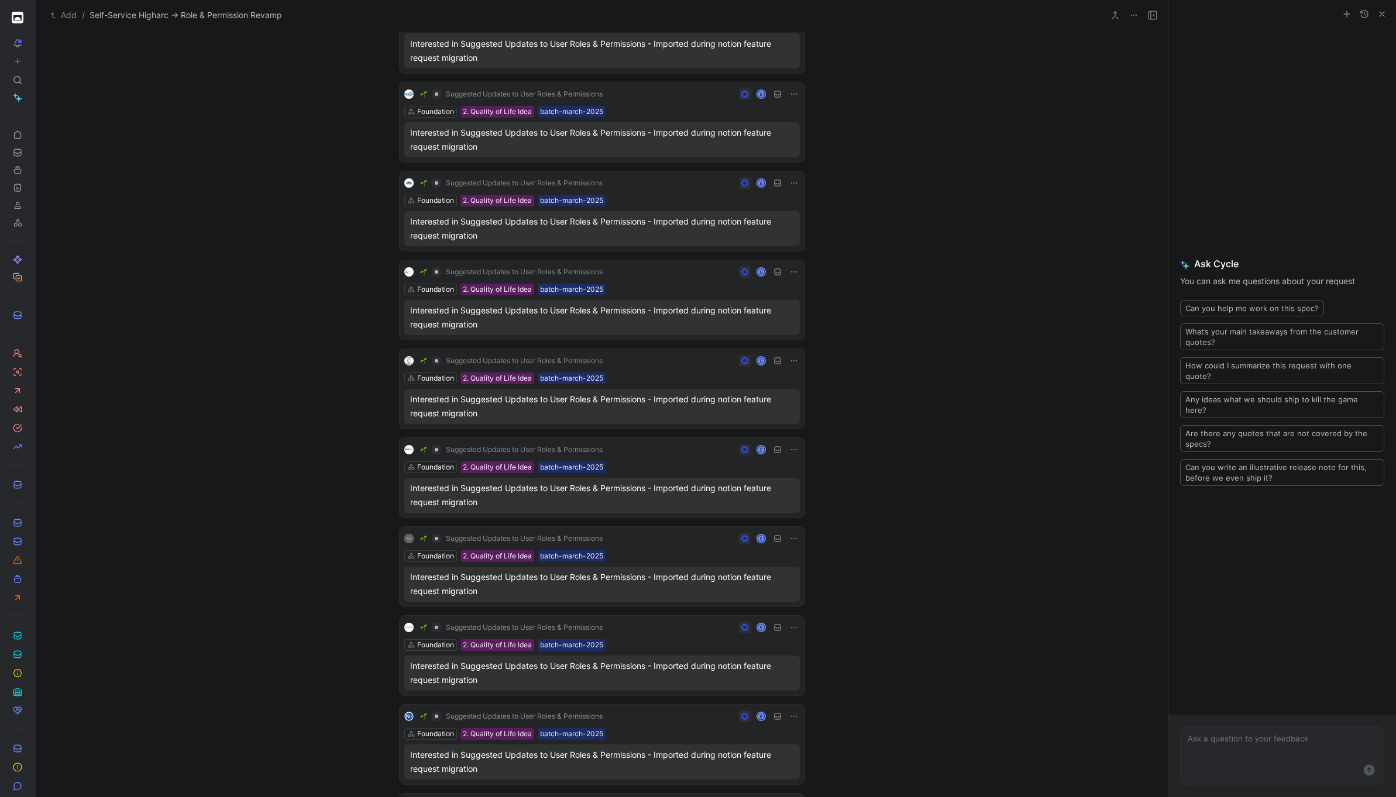
scroll to position [7061, 0]
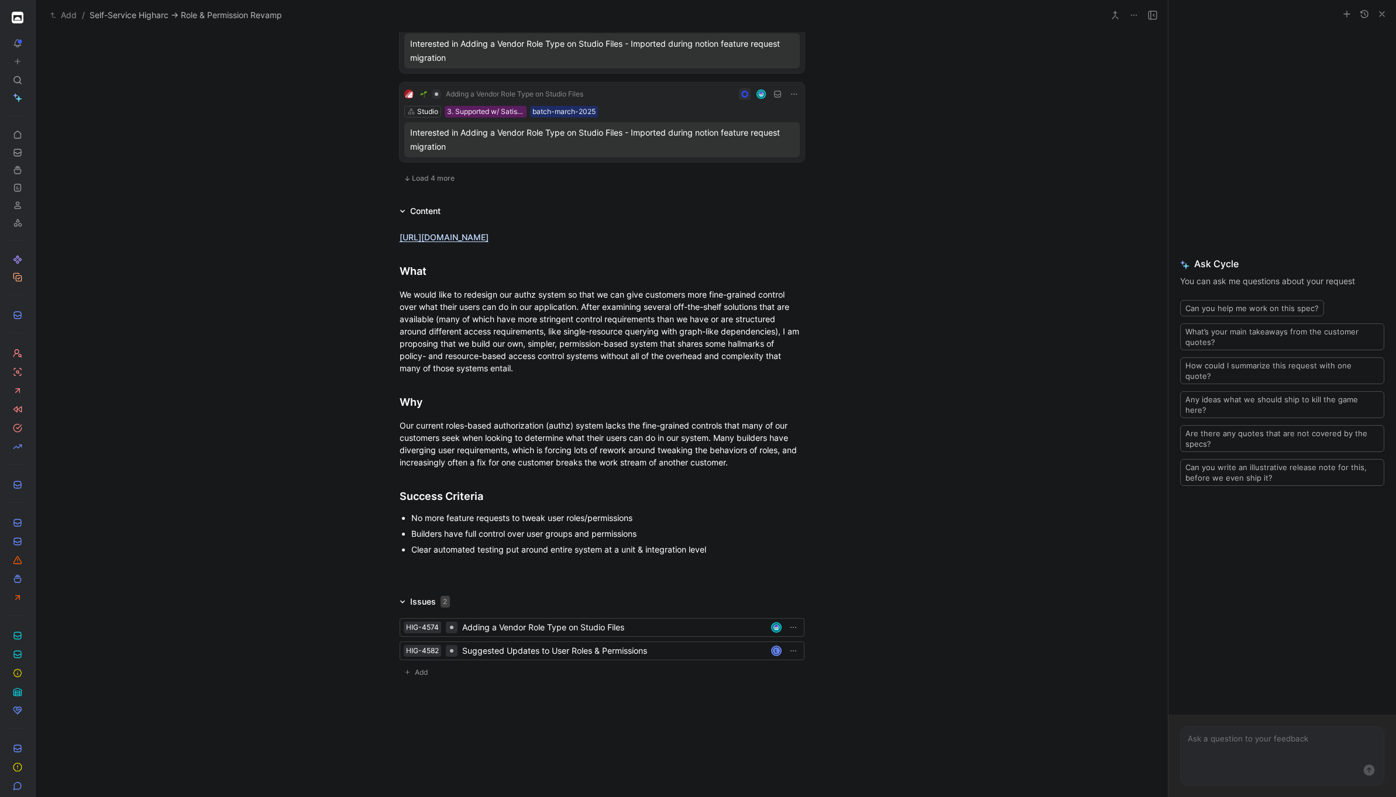
click at [449, 174] on span "Load 4 more" at bounding box center [433, 178] width 43 height 9
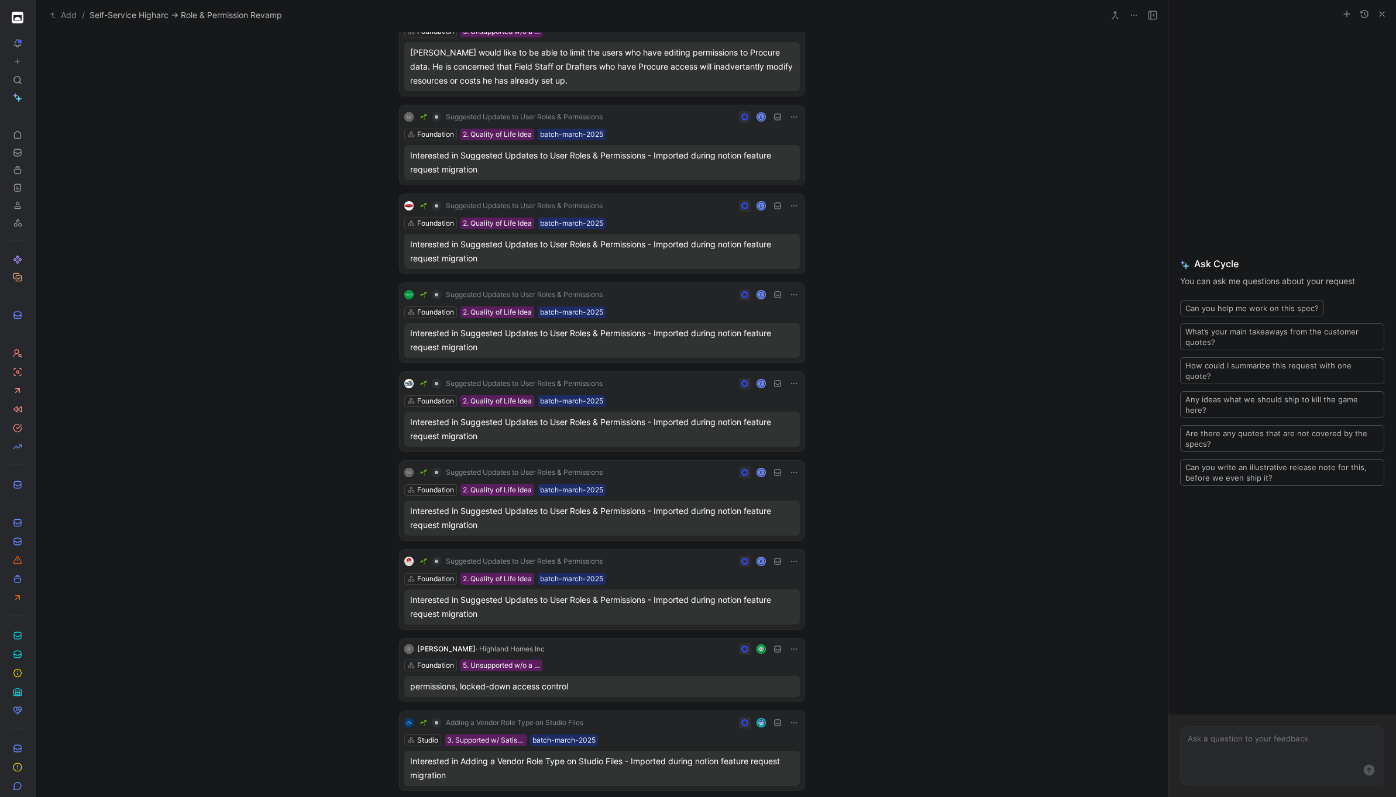
scroll to position [0, 0]
